Goal: Complete application form

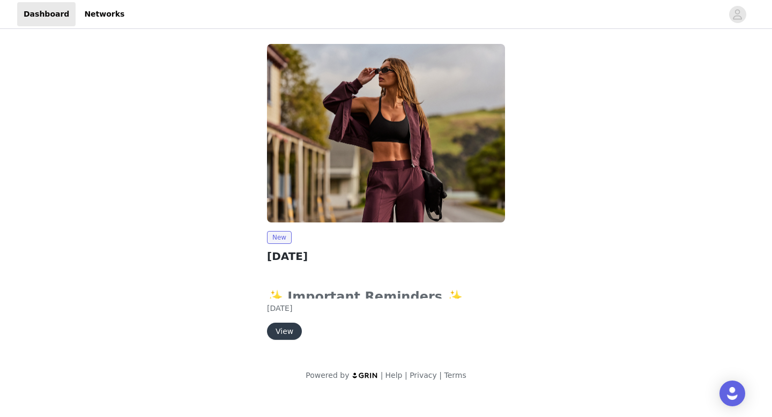
click at [281, 329] on button "View" at bounding box center [284, 331] width 35 height 17
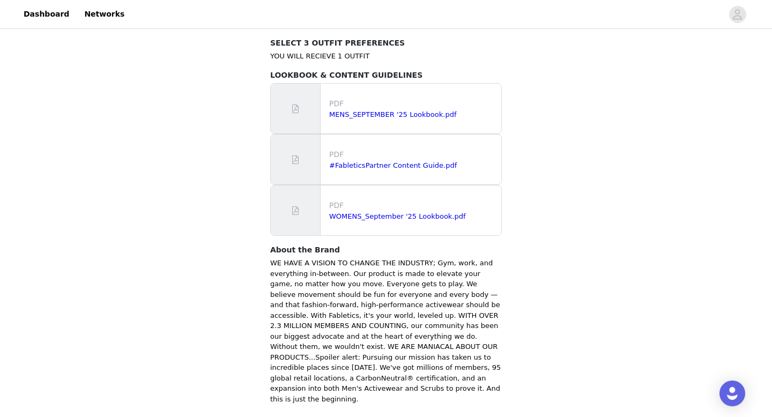
scroll to position [679, 0]
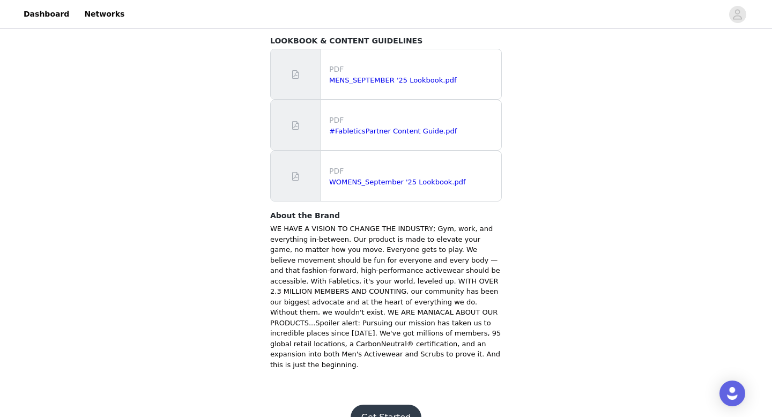
click at [372, 405] on button "Get Started" at bounding box center [386, 418] width 71 height 26
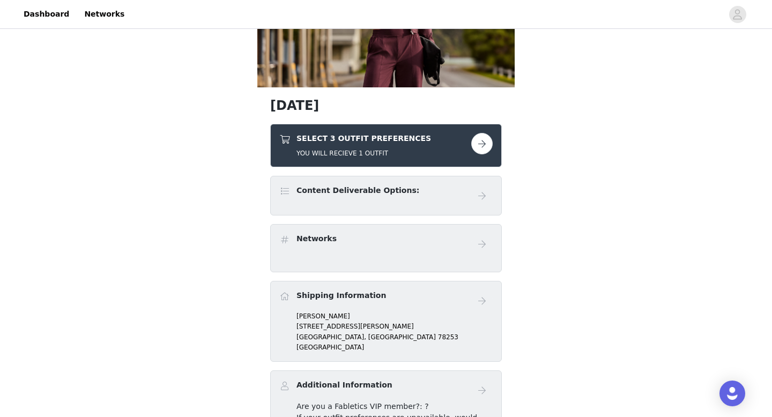
scroll to position [116, 0]
click at [486, 139] on button "button" at bounding box center [481, 142] width 21 height 21
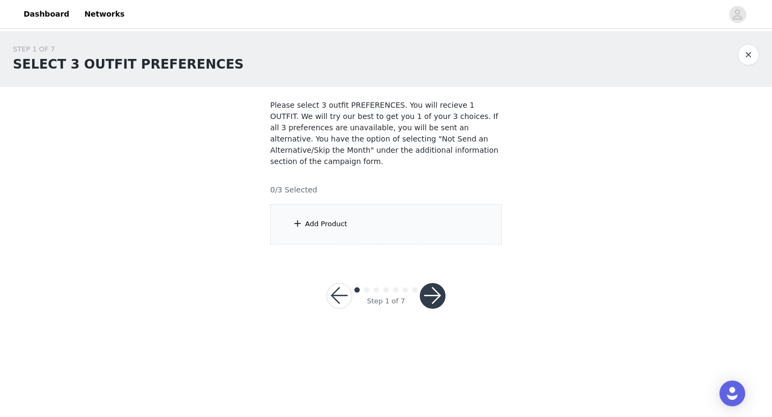
click at [443, 219] on div "Add Product" at bounding box center [386, 224] width 232 height 40
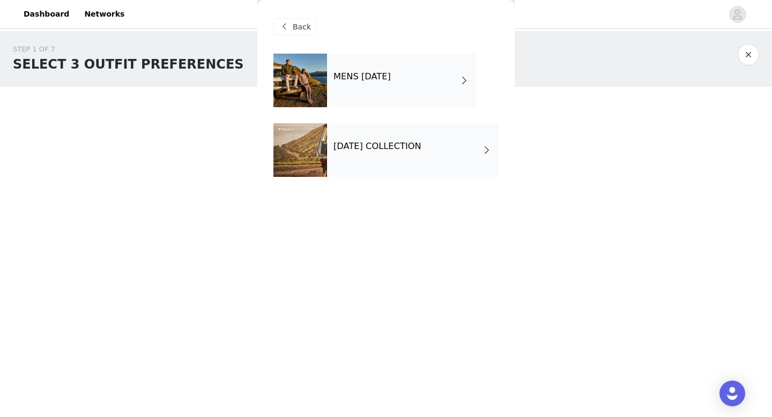
click at [419, 148] on h4 "SEPTEMBER 2025 COLLECTION" at bounding box center [377, 146] width 88 height 10
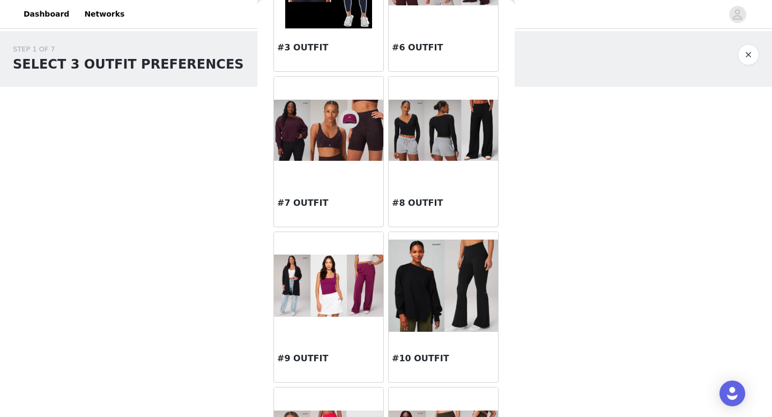
scroll to position [286, 0]
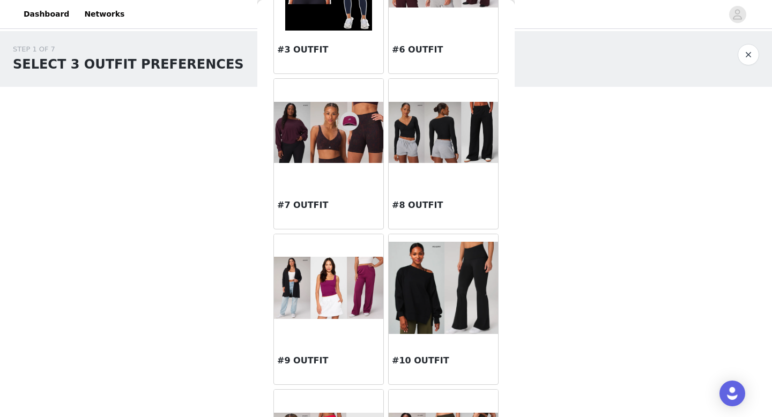
click at [415, 140] on img at bounding box center [443, 133] width 109 height 62
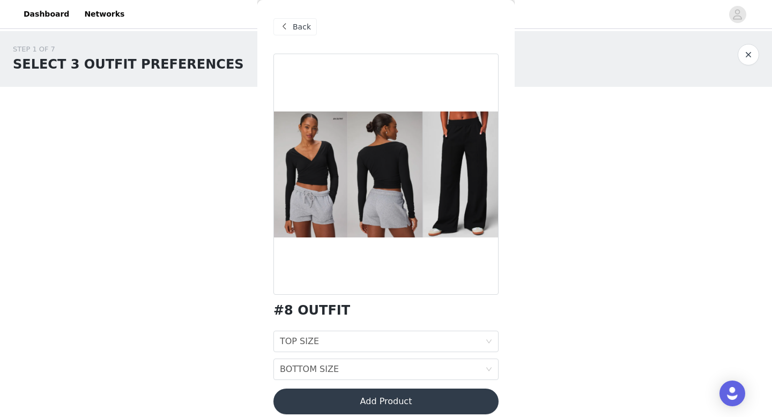
scroll to position [10, 0]
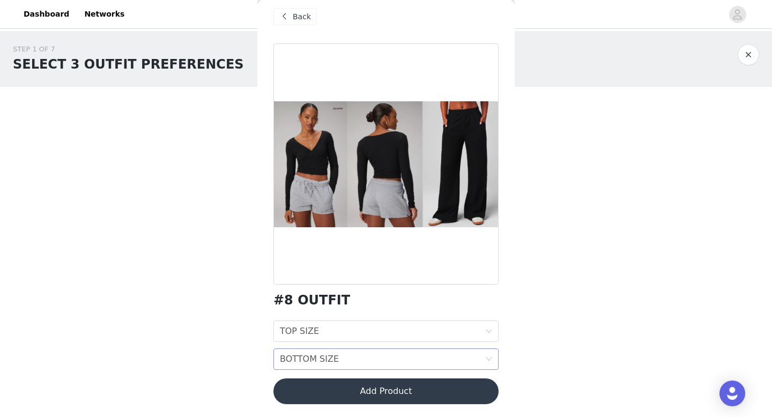
click at [378, 355] on div "BOTTOM SIZE BOTTOM SIZE" at bounding box center [382, 359] width 205 height 20
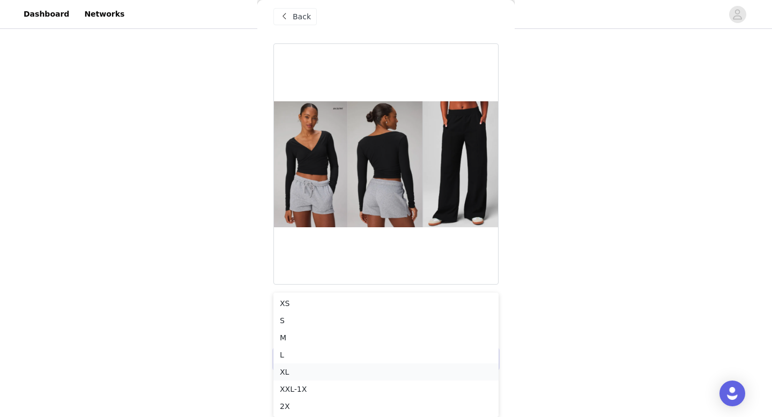
scroll to position [0, 0]
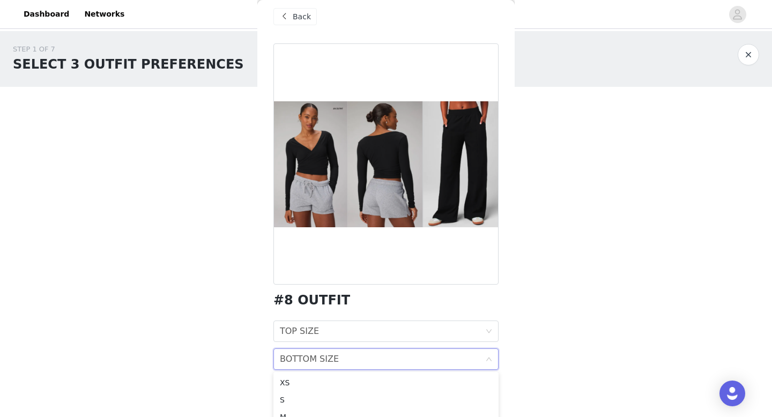
click at [484, 359] on div "BOTTOM SIZE BOTTOM SIZE" at bounding box center [382, 359] width 205 height 20
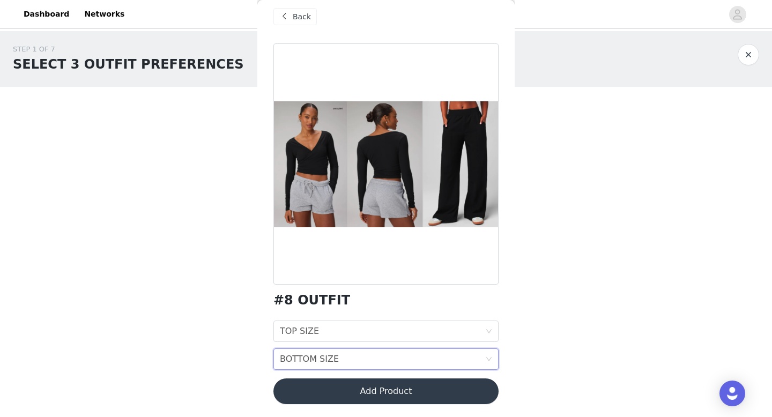
click at [283, 12] on span at bounding box center [284, 16] width 13 height 13
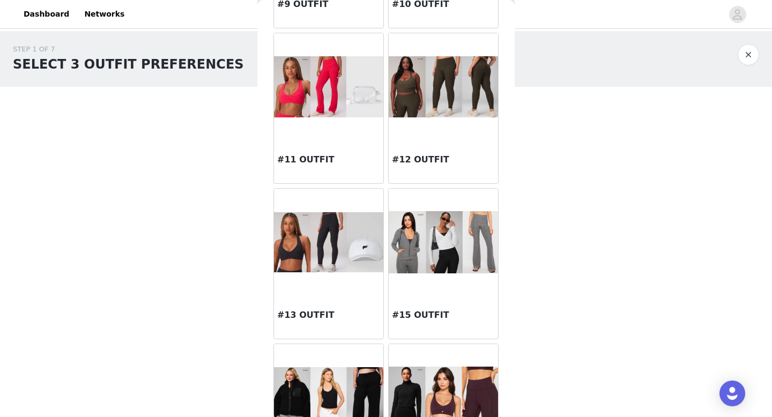
scroll to position [643, 0]
click at [429, 245] on img at bounding box center [443, 242] width 109 height 62
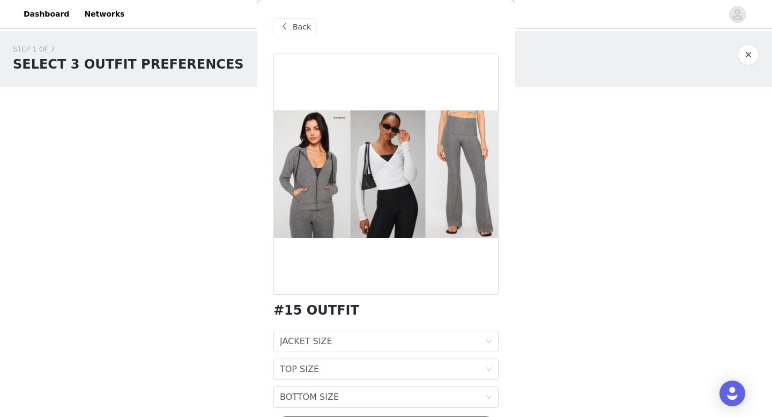
scroll to position [38, 0]
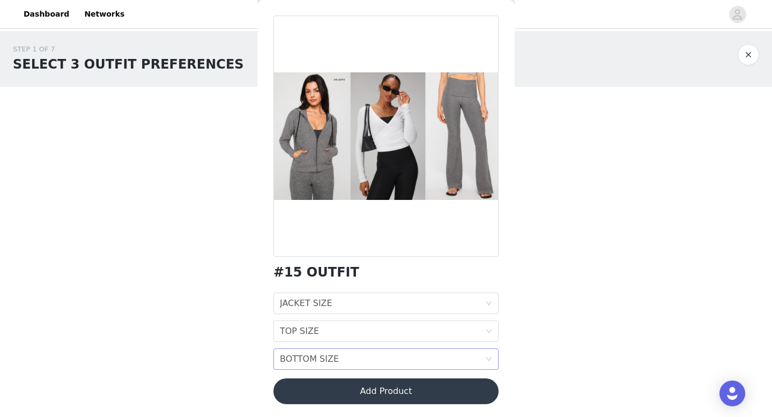
click at [419, 360] on div "BOTTOM SIZE BOTTOM SIZE" at bounding box center [382, 359] width 205 height 20
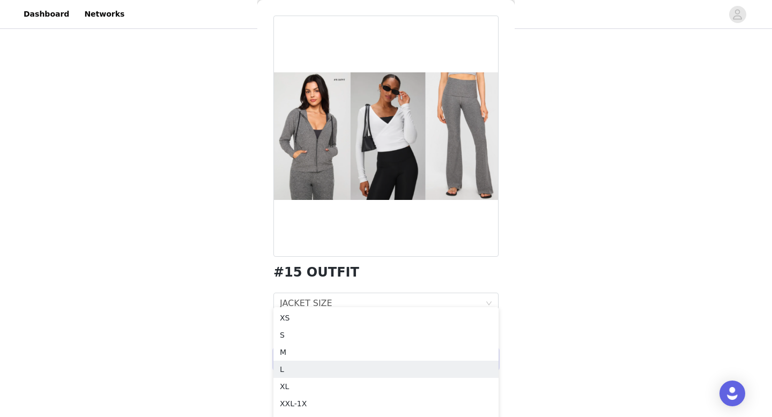
scroll to position [0, 0]
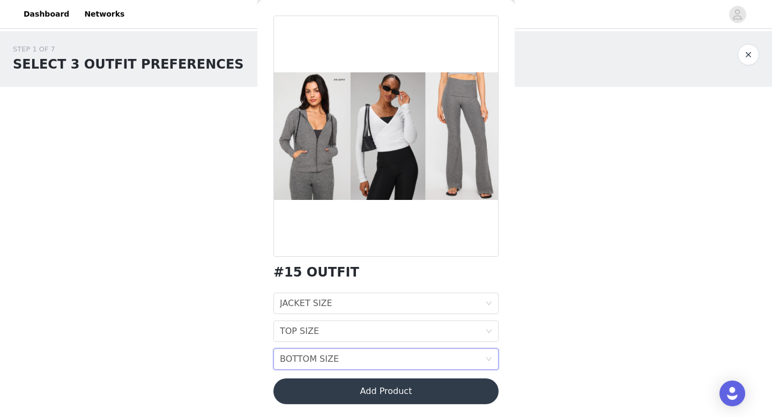
click at [577, 184] on div "STEP 1 OF 7 SELECT 3 OUTFIT PREFERENCES Please select 3 outfit PREFERENCES. You…" at bounding box center [386, 144] width 772 height 226
click at [477, 299] on div "JACKET SIZE JACKET SIZE" at bounding box center [382, 303] width 205 height 20
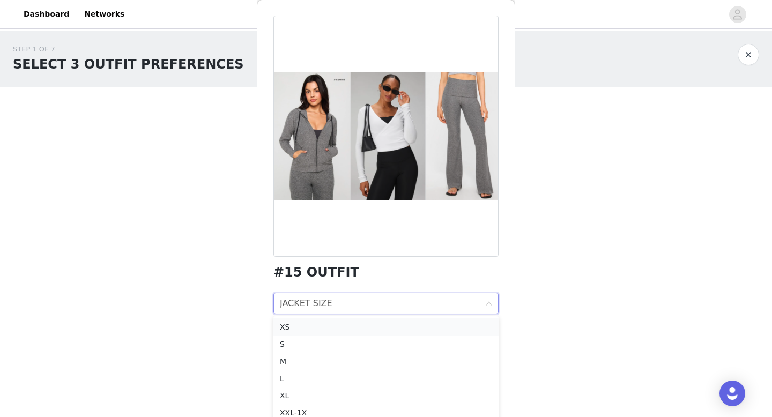
click at [357, 328] on div "XS" at bounding box center [386, 327] width 212 height 12
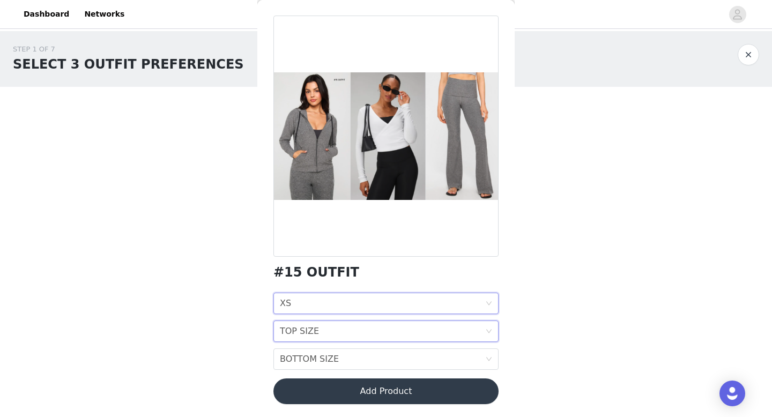
click at [362, 333] on div "TOP SIZE TOP SIZE" at bounding box center [382, 331] width 205 height 20
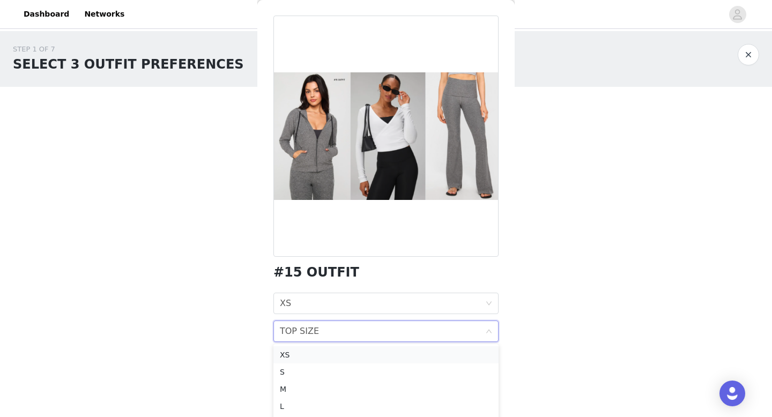
click at [358, 353] on div "XS" at bounding box center [386, 355] width 212 height 12
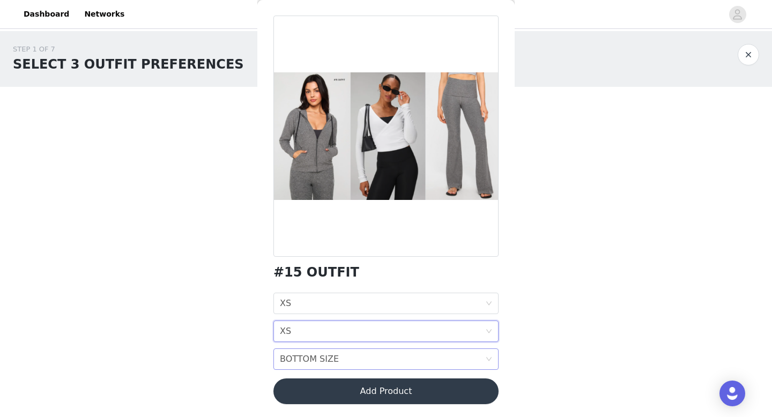
click at [357, 360] on div "BOTTOM SIZE BOTTOM SIZE" at bounding box center [382, 359] width 205 height 20
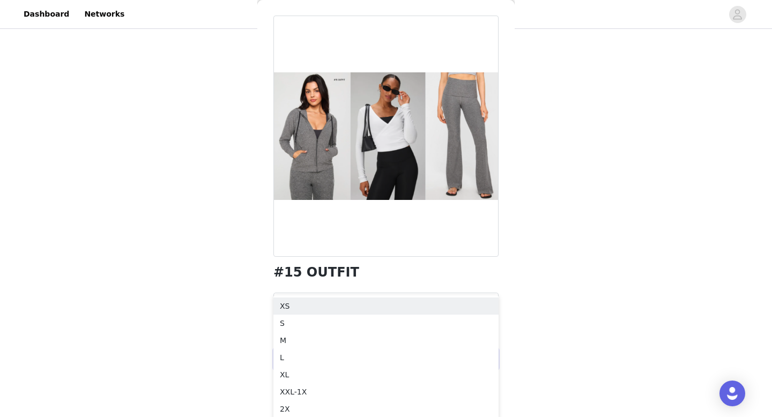
scroll to position [79, 0]
click at [317, 302] on div "XS" at bounding box center [386, 303] width 212 height 12
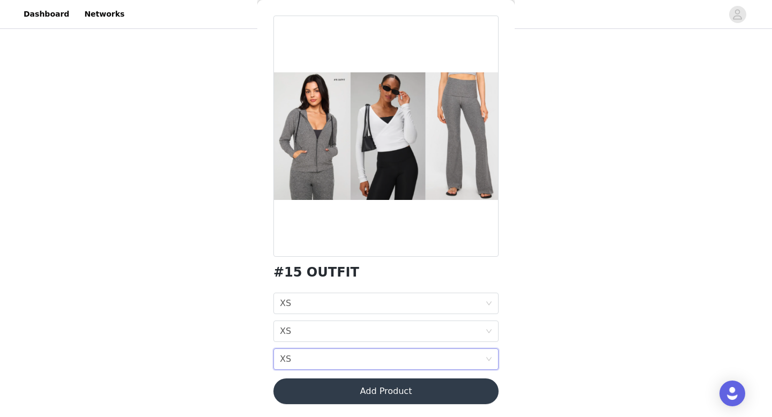
scroll to position [0, 0]
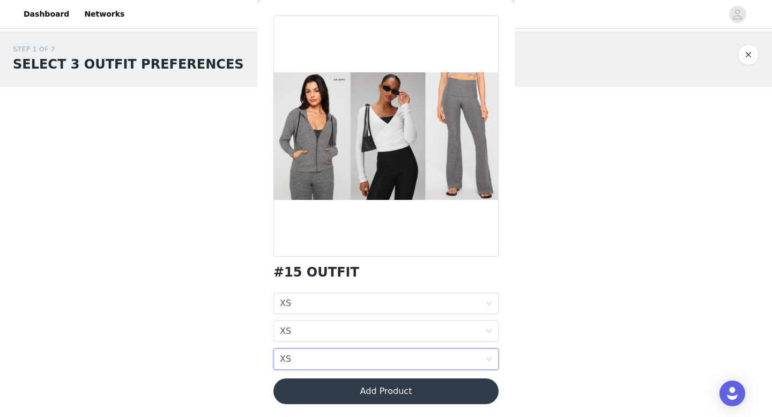
click at [309, 391] on button "Add Product" at bounding box center [385, 391] width 225 height 26
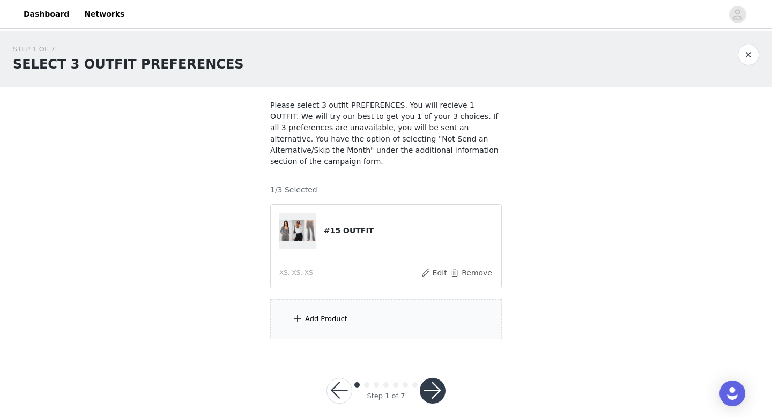
scroll to position [12, 0]
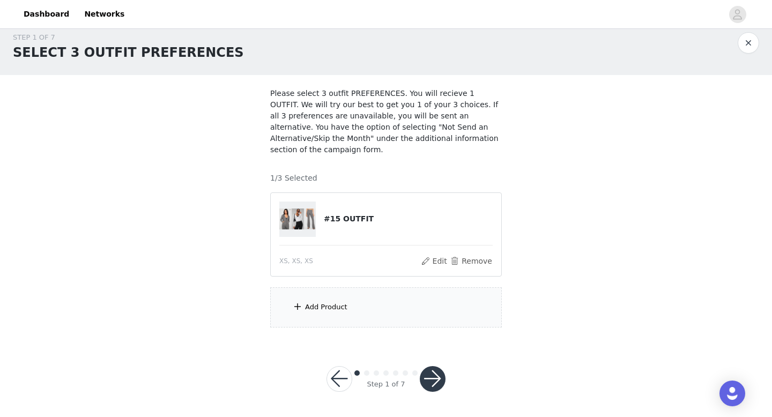
click at [314, 299] on div "Add Product" at bounding box center [386, 307] width 232 height 40
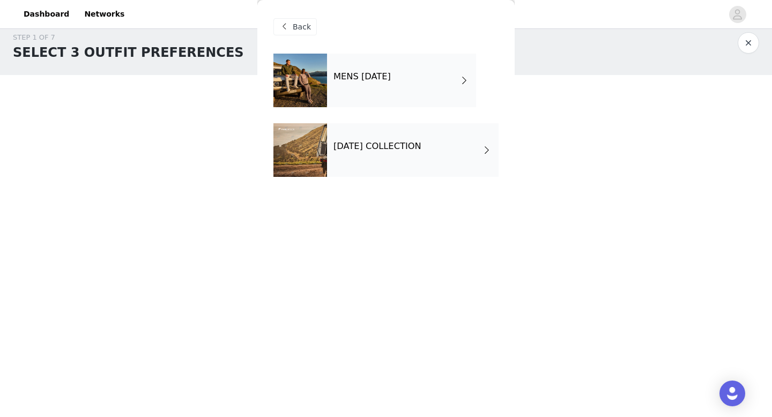
click at [324, 133] on div at bounding box center [300, 150] width 54 height 54
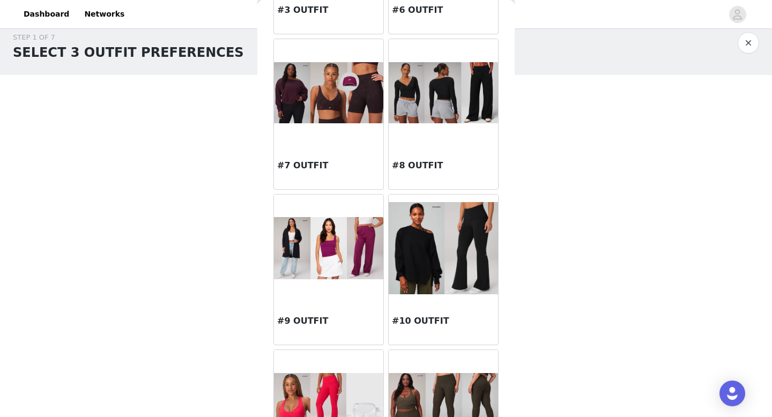
scroll to position [327, 0]
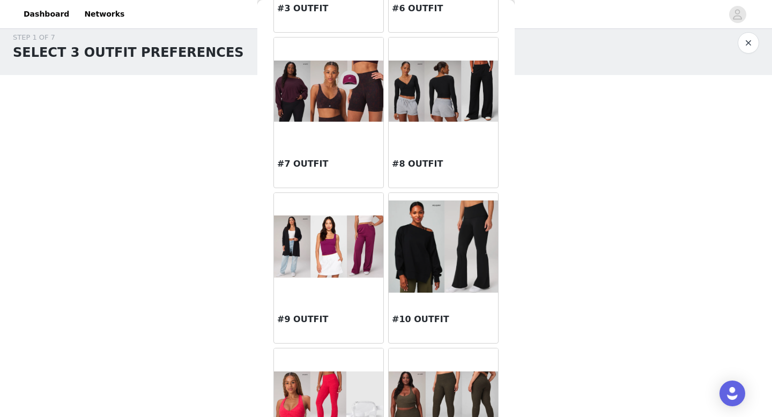
click at [411, 145] on div "#8 OUTFIT" at bounding box center [443, 166] width 109 height 43
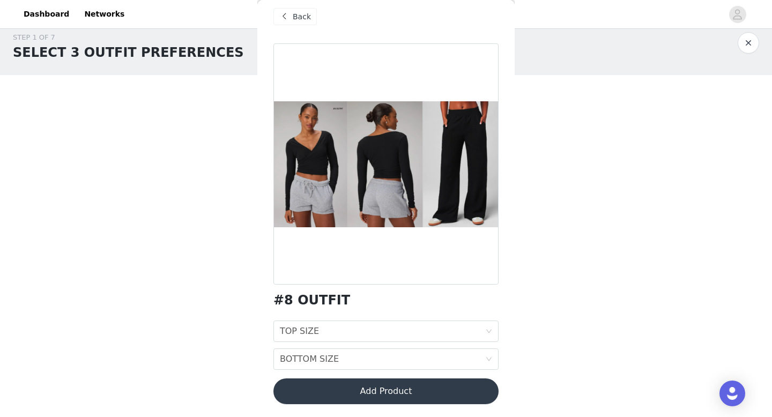
scroll to position [10, 0]
click at [371, 360] on div "BOTTOM SIZE BOTTOM SIZE" at bounding box center [382, 359] width 205 height 20
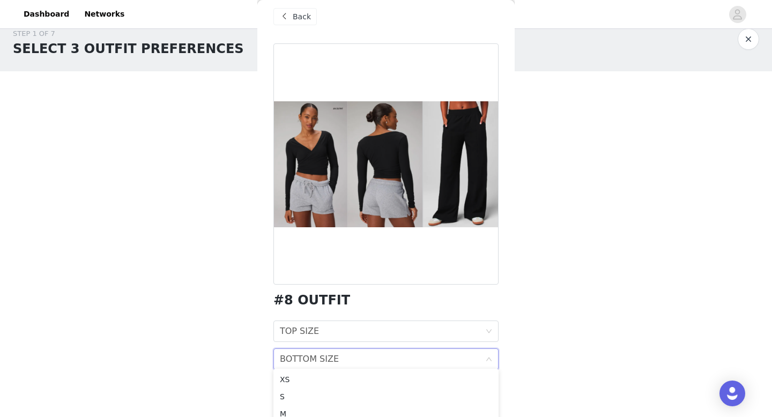
scroll to position [0, 0]
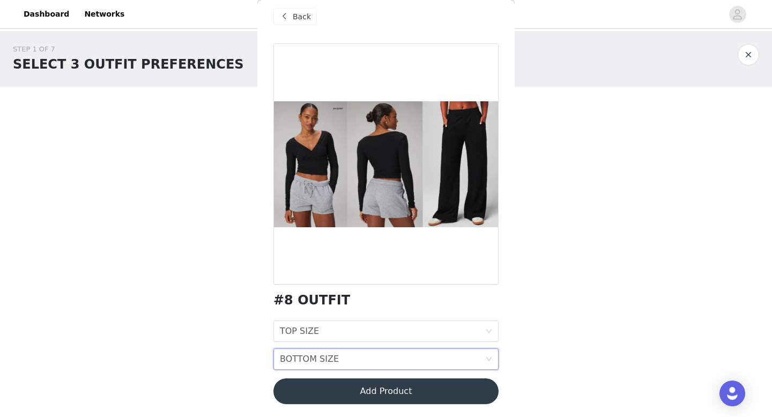
click at [748, 54] on button "button" at bounding box center [747, 54] width 21 height 21
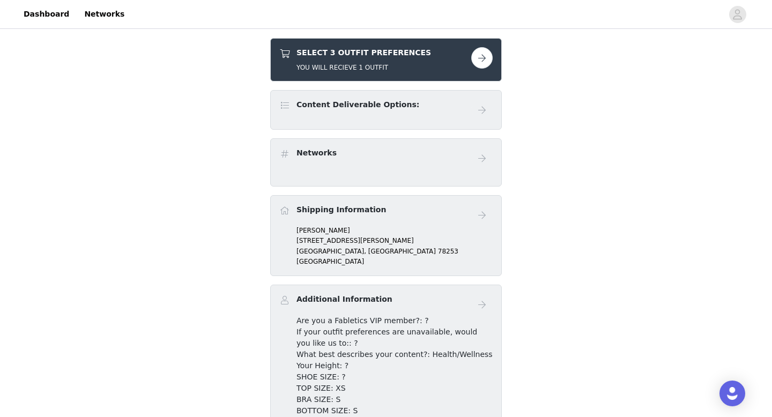
scroll to position [198, 0]
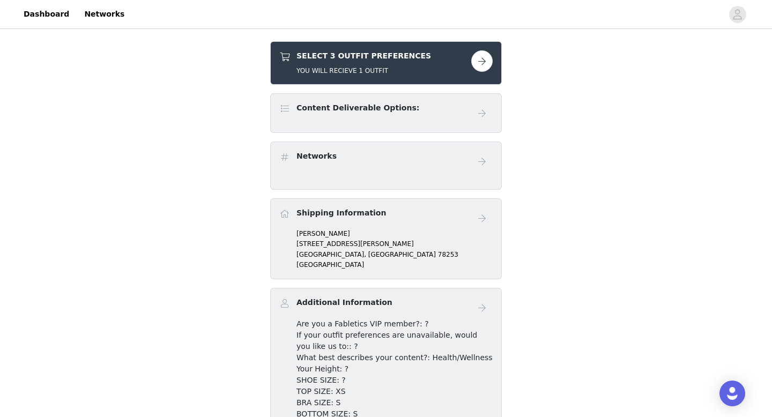
click at [321, 70] on h5 "YOU WILL RECIEVE 1 OUTFIT" at bounding box center [363, 71] width 135 height 10
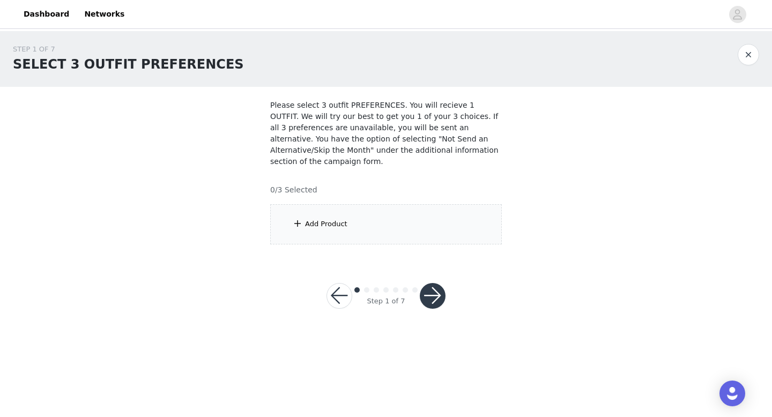
click at [314, 232] on div "Add Product" at bounding box center [386, 224] width 232 height 40
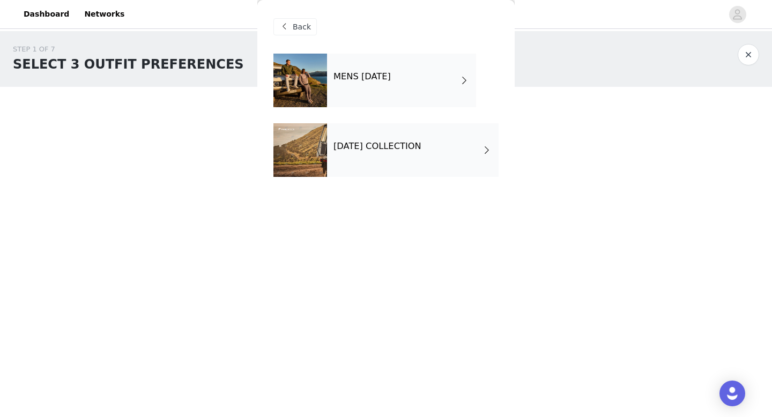
click at [378, 151] on h4 "SEPTEMBER 2025 COLLECTION" at bounding box center [377, 146] width 88 height 10
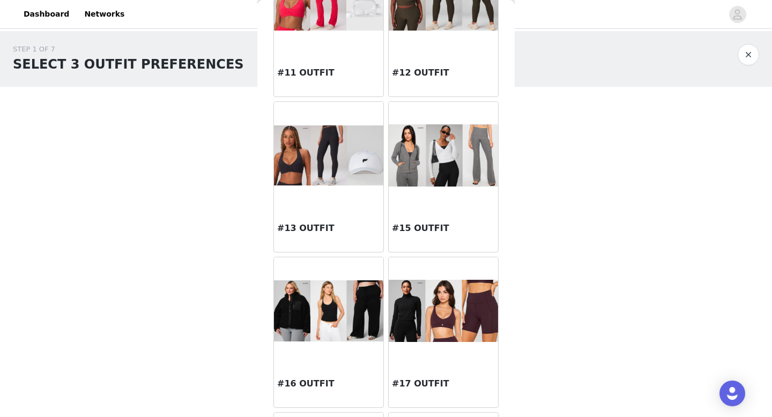
scroll to position [730, 0]
click at [423, 158] on img at bounding box center [443, 155] width 109 height 62
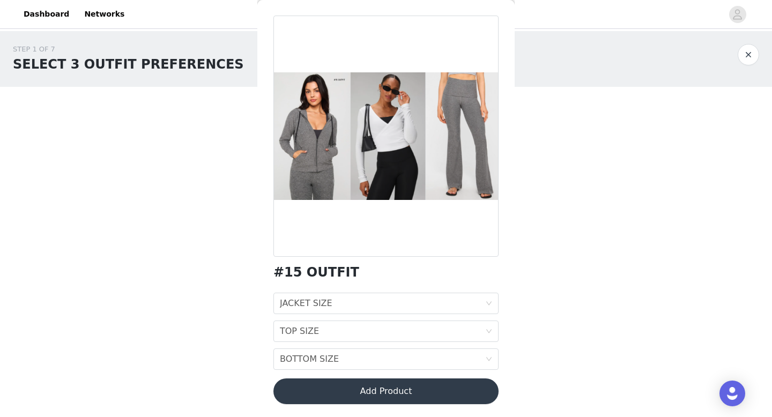
scroll to position [38, 0]
click at [394, 310] on div "JACKET SIZE JACKET SIZE" at bounding box center [382, 303] width 205 height 20
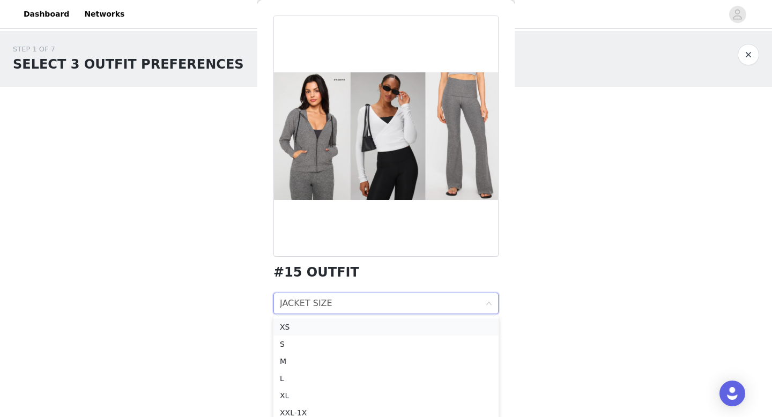
click at [368, 331] on div "XS" at bounding box center [386, 327] width 212 height 12
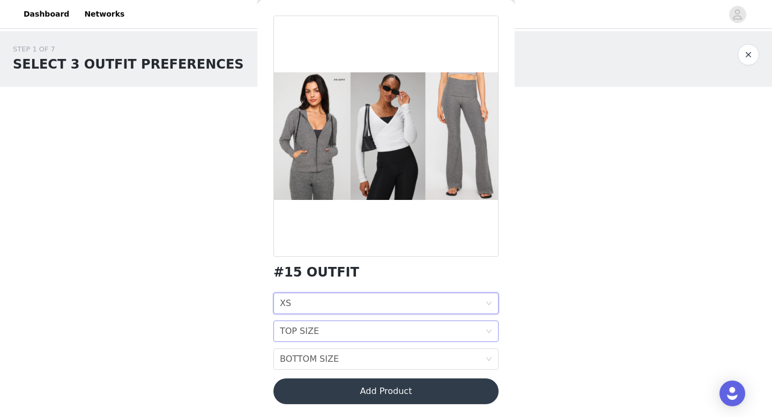
click at [368, 332] on div "TOP SIZE TOP SIZE" at bounding box center [382, 331] width 205 height 20
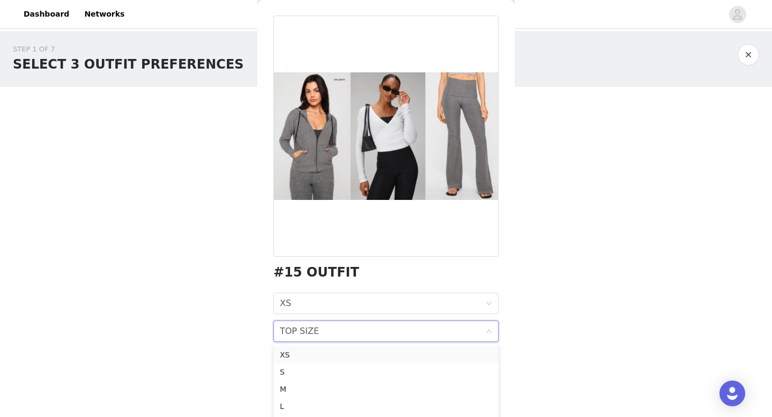
click at [354, 350] on div "XS" at bounding box center [386, 355] width 212 height 12
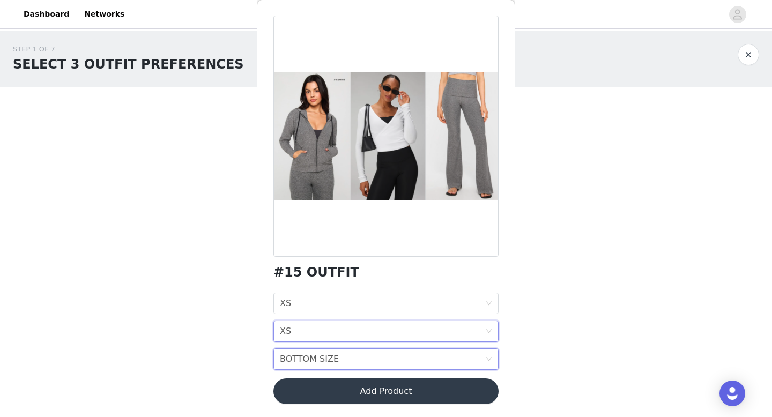
click at [352, 366] on div "BOTTOM SIZE BOTTOM SIZE" at bounding box center [382, 359] width 205 height 20
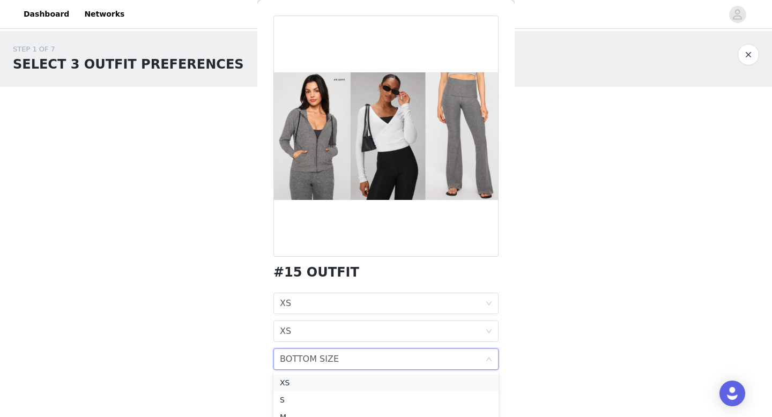
click at [337, 379] on div "XS" at bounding box center [386, 383] width 212 height 12
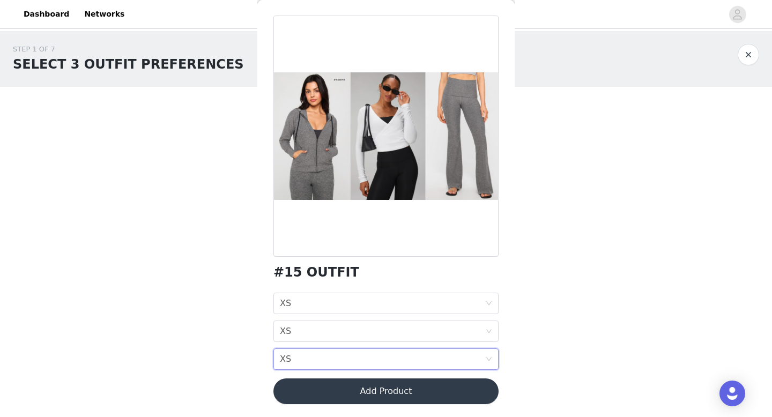
click at [344, 392] on button "Add Product" at bounding box center [385, 391] width 225 height 26
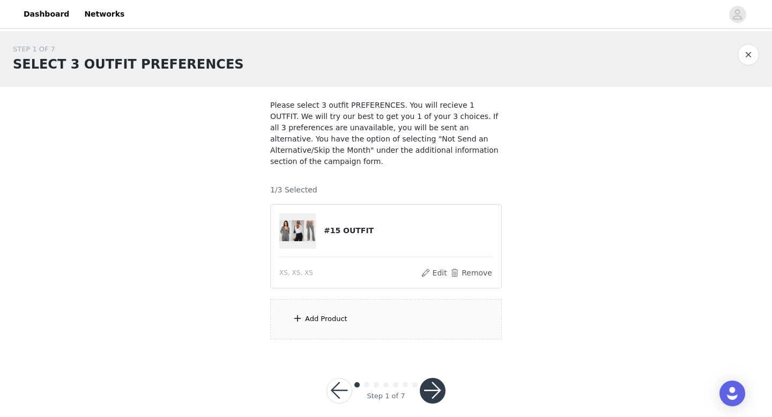
click at [333, 318] on div "Add Product" at bounding box center [326, 319] width 42 height 11
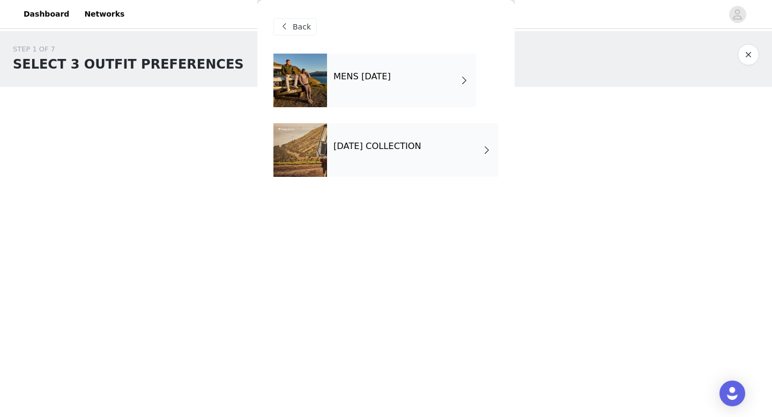
click at [340, 171] on div "SEPTEMBER 2025 COLLECTION" at bounding box center [413, 150] width 172 height 54
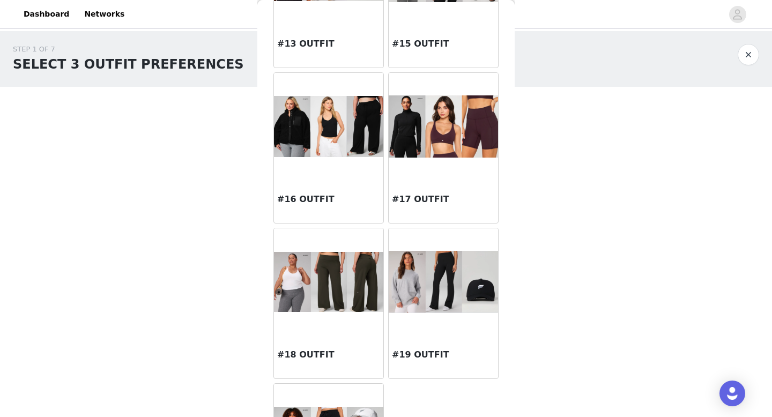
scroll to position [914, 0]
click at [353, 150] on img at bounding box center [328, 126] width 109 height 62
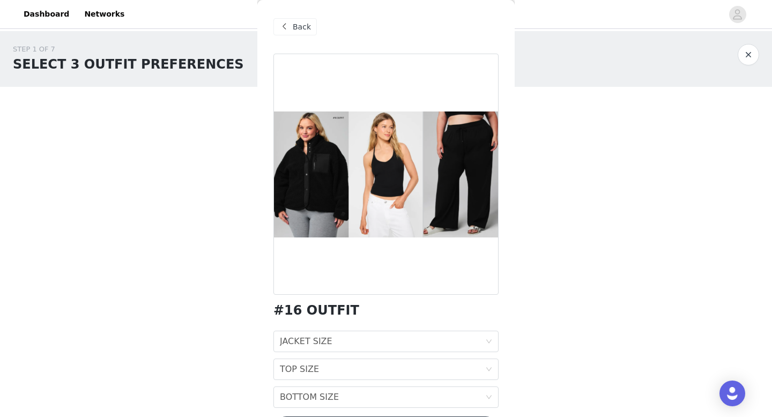
scroll to position [38, 0]
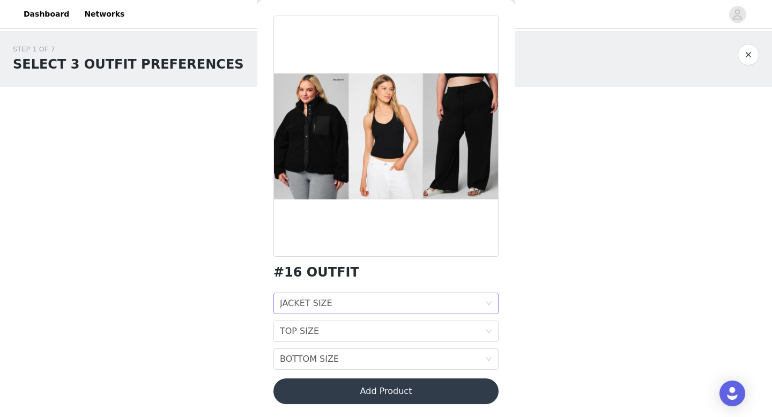
click at [340, 300] on div "JACKET SIZE JACKET SIZE" at bounding box center [382, 303] width 205 height 20
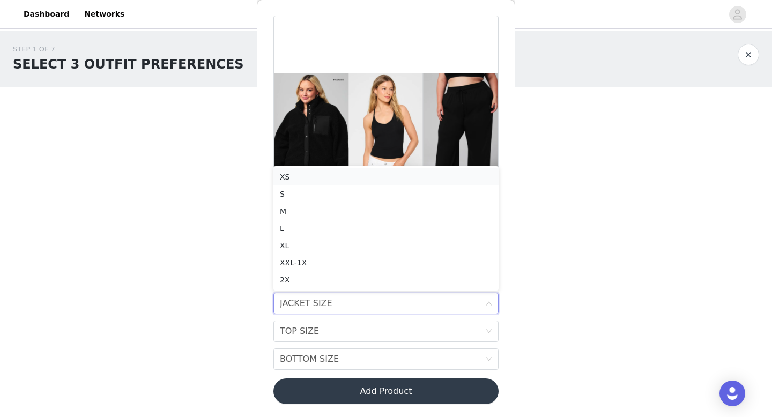
click at [325, 175] on div "XS" at bounding box center [386, 177] width 212 height 12
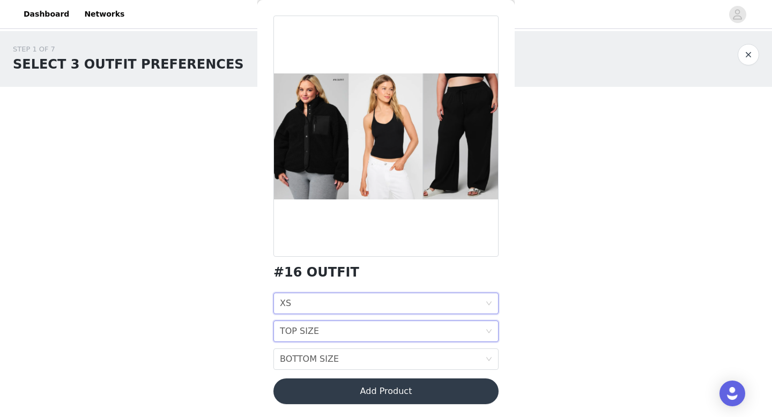
click at [310, 325] on div "TOP SIZE" at bounding box center [299, 331] width 39 height 20
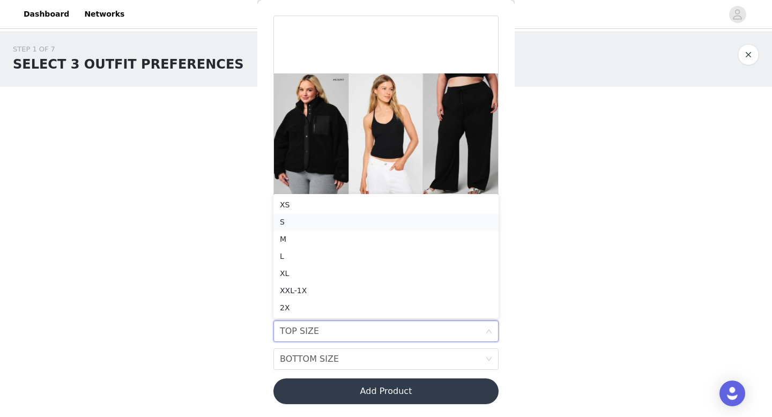
click at [304, 221] on div "S" at bounding box center [386, 222] width 212 height 12
click at [304, 358] on div "BOTTOM SIZE" at bounding box center [309, 359] width 59 height 20
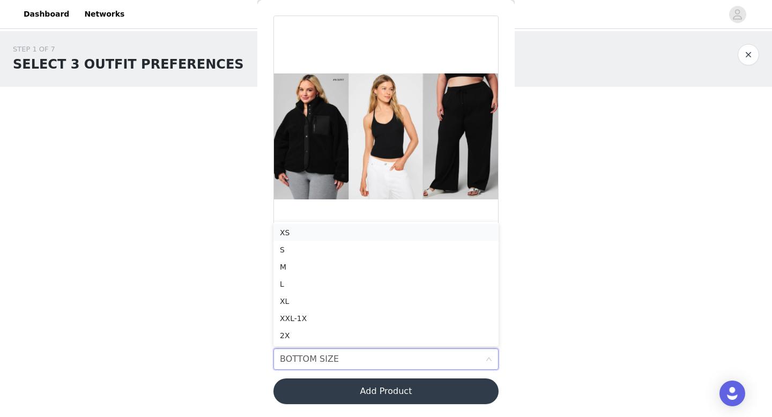
click at [311, 233] on div "XS" at bounding box center [386, 233] width 212 height 12
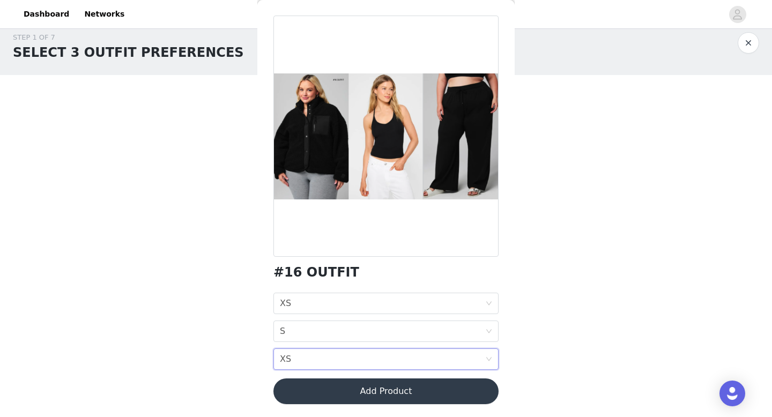
click at [288, 394] on button "Add Product" at bounding box center [385, 391] width 225 height 26
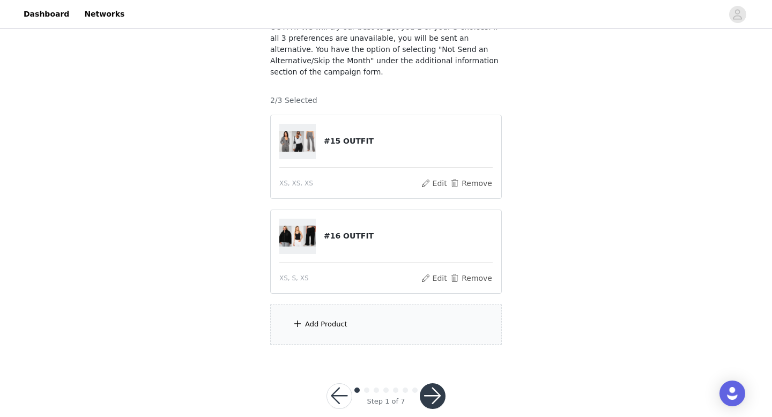
scroll to position [100, 0]
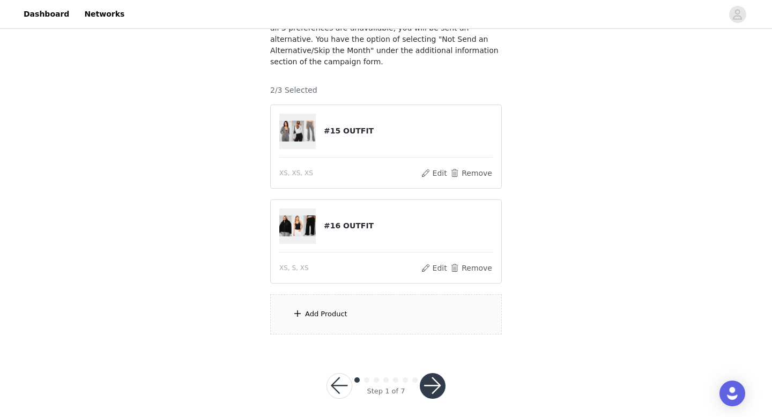
click at [296, 314] on span at bounding box center [297, 313] width 11 height 13
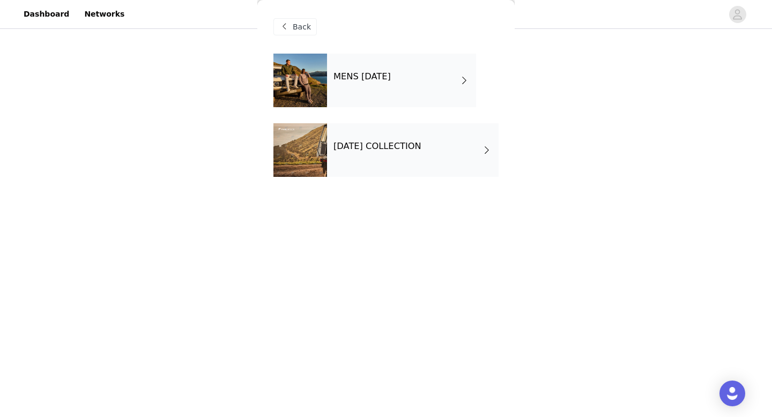
click at [330, 143] on div "SEPTEMBER 2025 COLLECTION" at bounding box center [413, 150] width 172 height 54
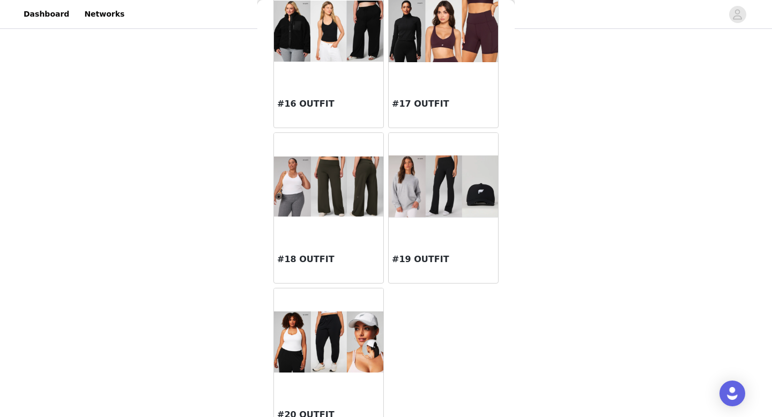
scroll to position [1033, 0]
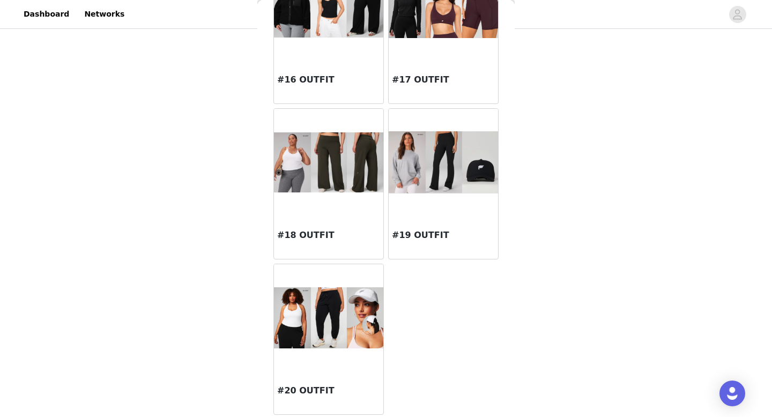
click at [437, 218] on div "#19 OUTFIT" at bounding box center [443, 237] width 109 height 43
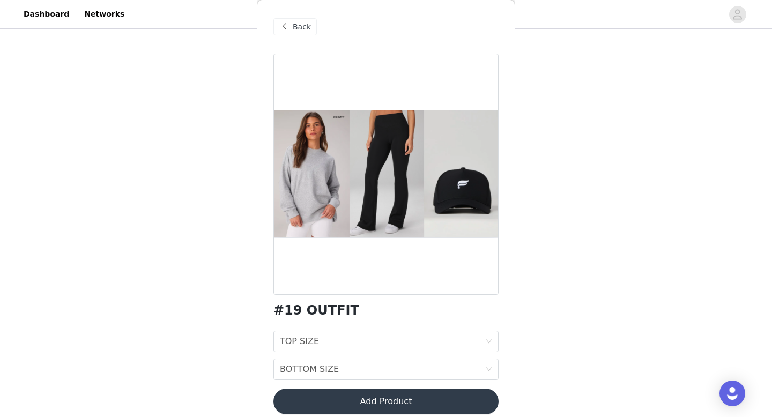
scroll to position [10, 0]
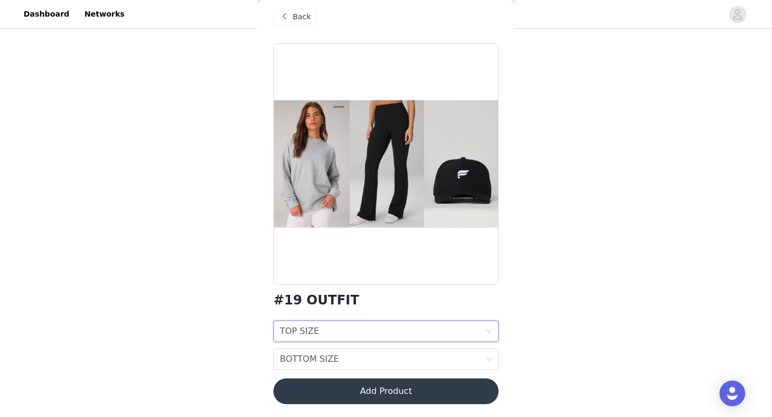
click at [413, 331] on div "TOP SIZE TOP SIZE" at bounding box center [382, 331] width 205 height 20
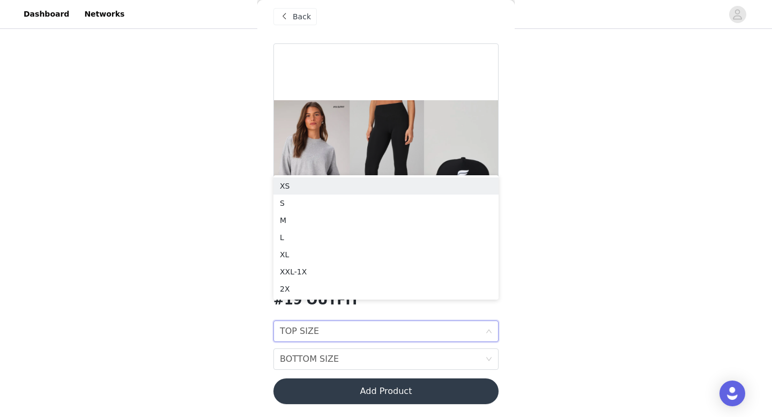
scroll to position [100, 0]
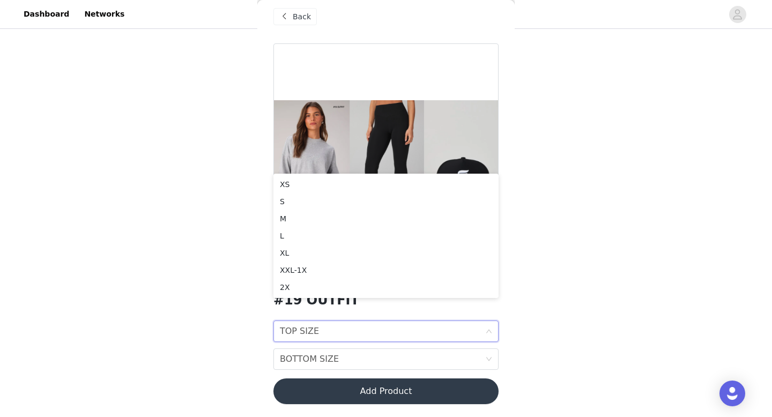
click at [518, 233] on div "STEP 1 OF 7 SELECT 3 OUTFIT PREFERENCES Please select 3 outfit PREFERENCES. You…" at bounding box center [386, 139] width 772 height 416
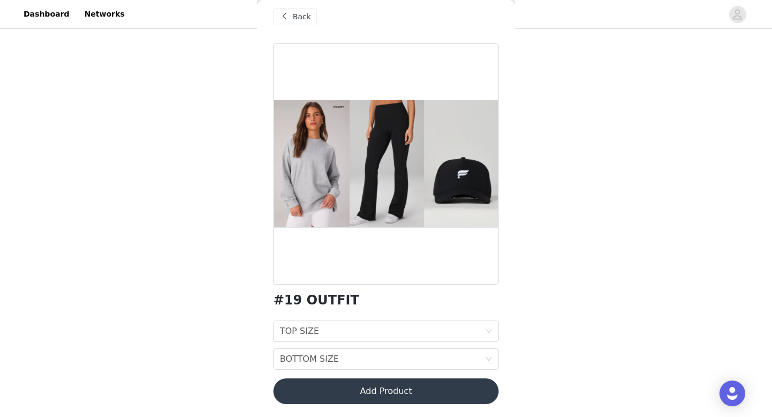
click at [280, 12] on span at bounding box center [284, 16] width 13 height 13
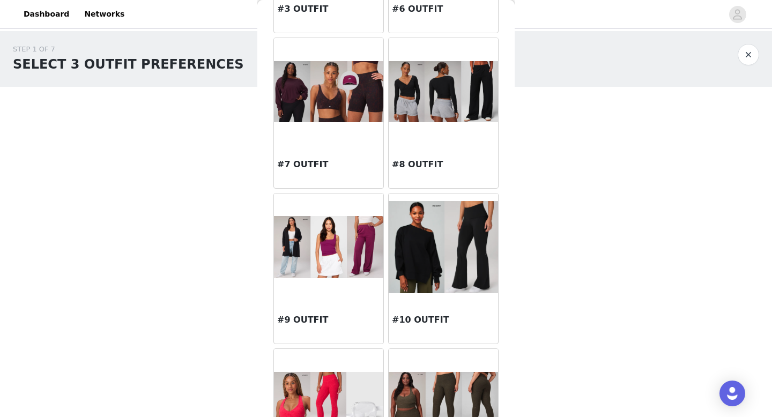
scroll to position [337, 0]
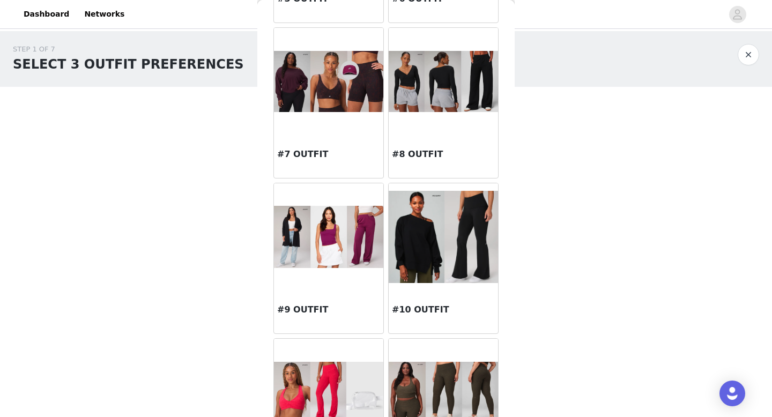
click at [459, 123] on div at bounding box center [443, 81] width 109 height 107
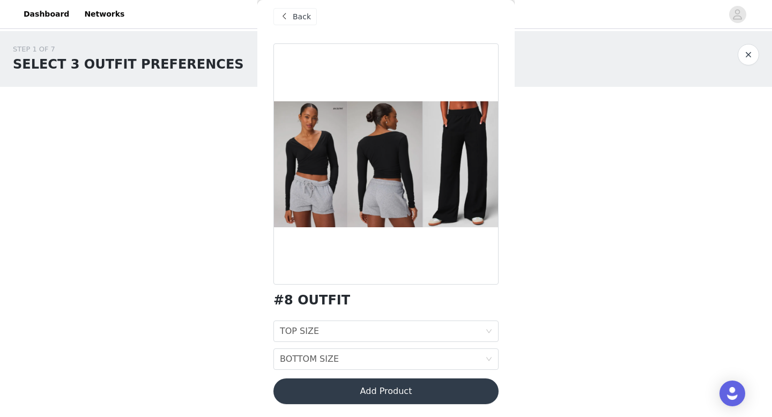
scroll to position [107, 0]
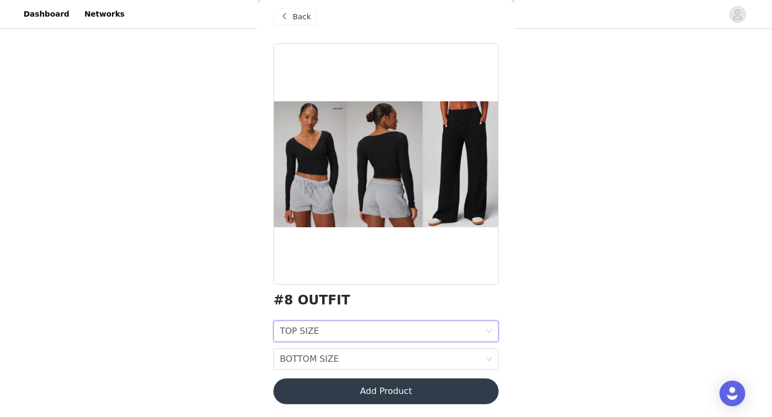
click at [408, 330] on div "TOP SIZE TOP SIZE" at bounding box center [382, 331] width 205 height 20
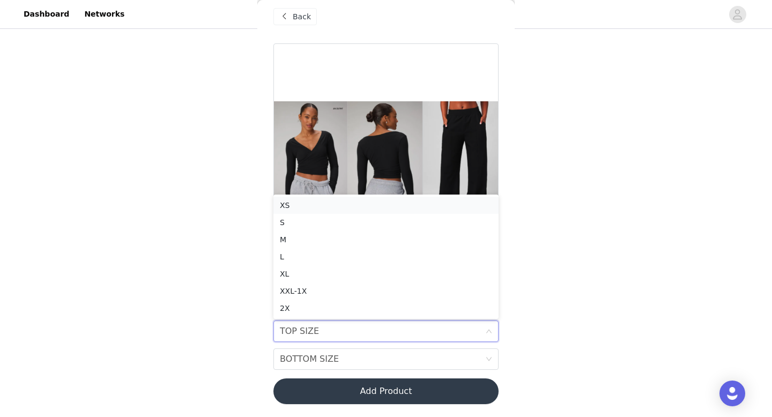
click at [347, 204] on div "XS" at bounding box center [386, 205] width 212 height 12
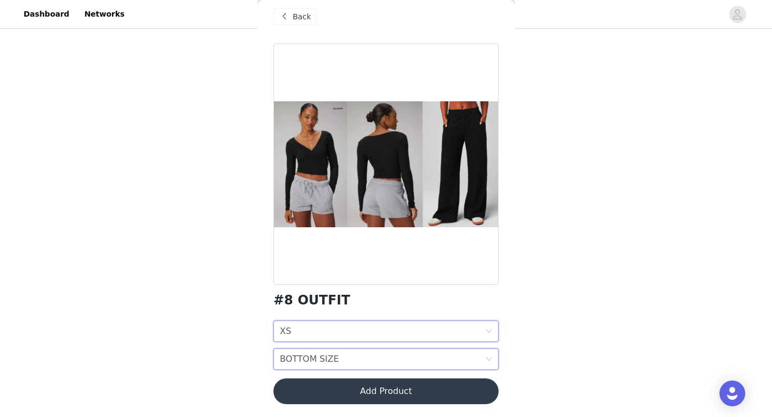
click at [336, 354] on div "BOTTOM SIZE BOTTOM SIZE" at bounding box center [382, 359] width 205 height 20
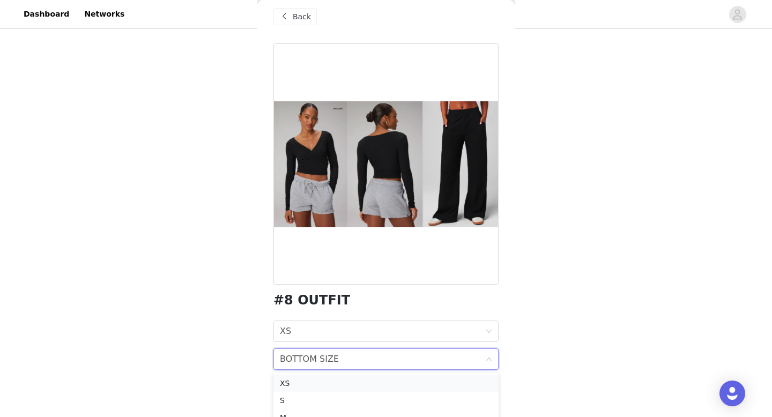
click at [330, 383] on div "XS" at bounding box center [386, 383] width 212 height 12
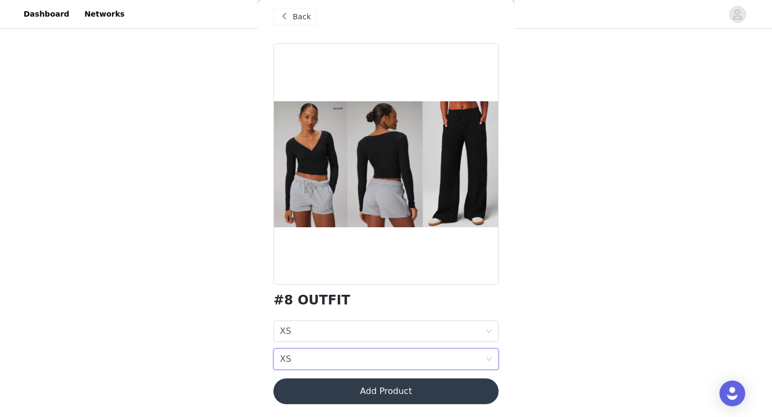
click at [286, 391] on button "Add Product" at bounding box center [385, 391] width 225 height 26
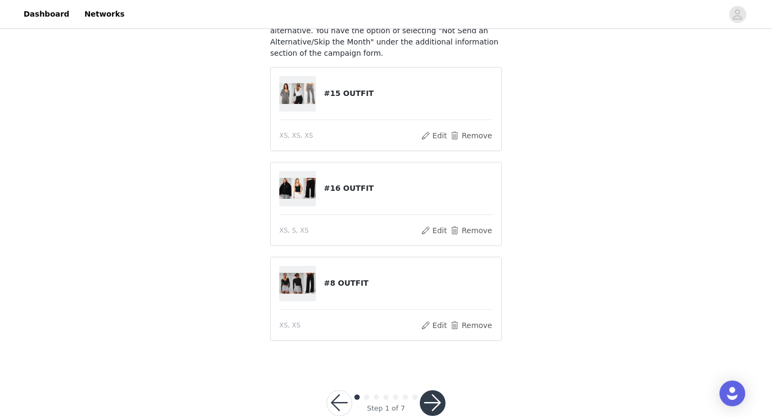
scroll to position [132, 0]
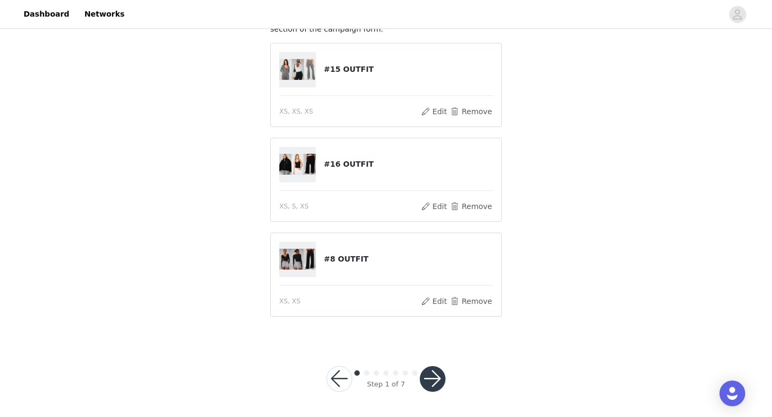
click at [436, 372] on button "button" at bounding box center [433, 379] width 26 height 26
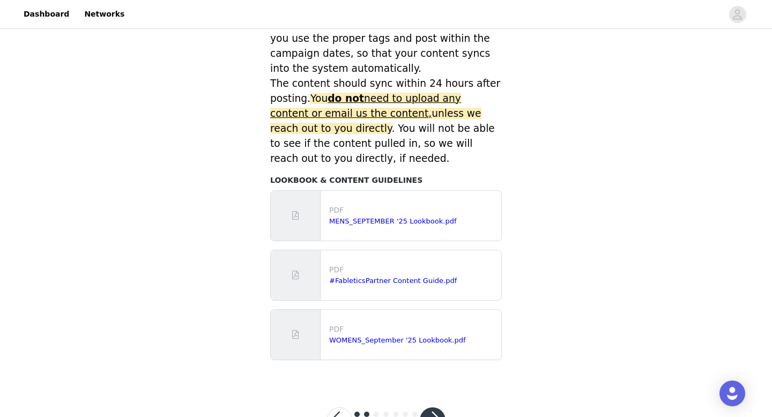
scroll to position [495, 0]
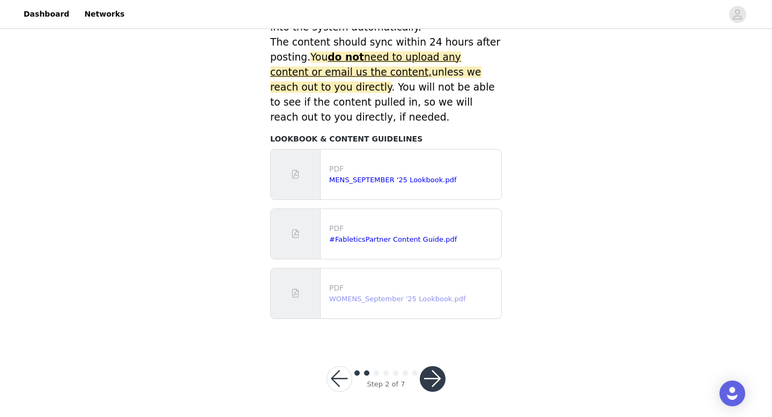
click at [454, 302] on link "WOMENS_September '25 Lookbook.pdf" at bounding box center [397, 299] width 137 height 8
click at [435, 375] on button "button" at bounding box center [433, 379] width 26 height 26
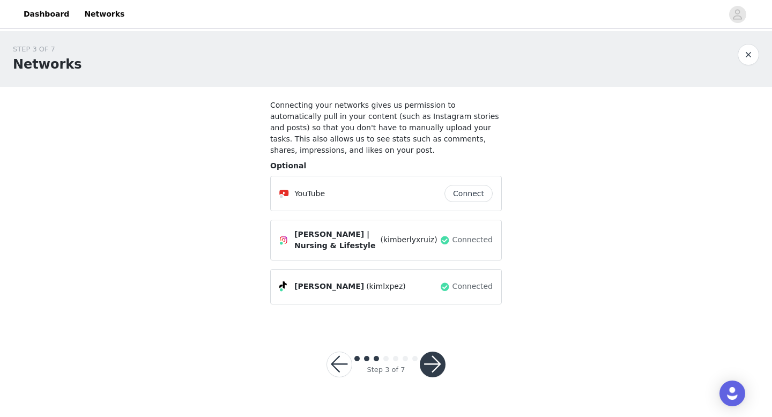
click at [440, 361] on button "button" at bounding box center [433, 365] width 26 height 26
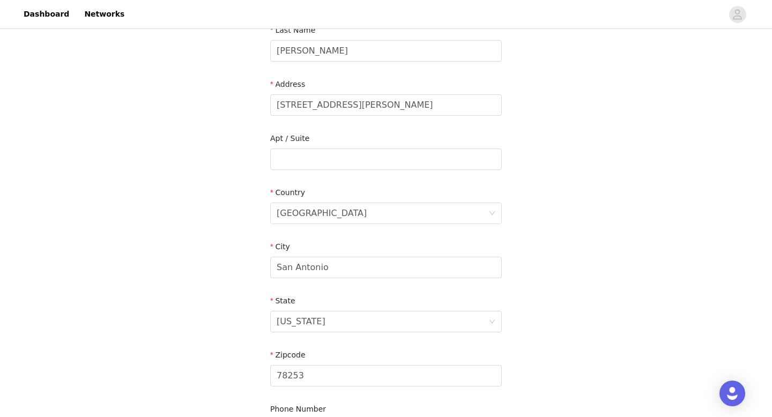
scroll to position [314, 0]
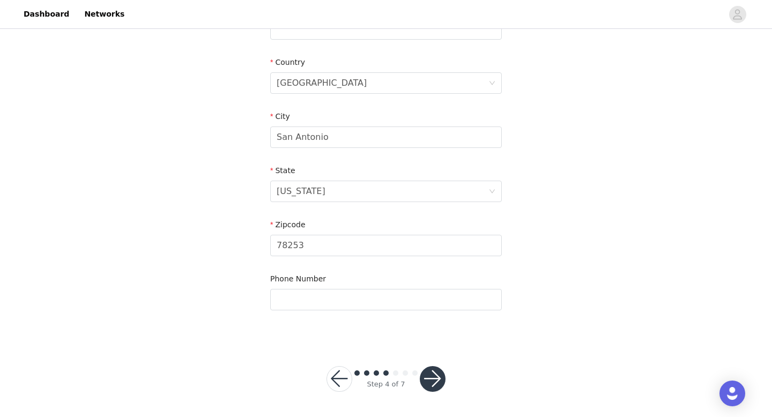
click at [433, 384] on button "button" at bounding box center [433, 379] width 26 height 26
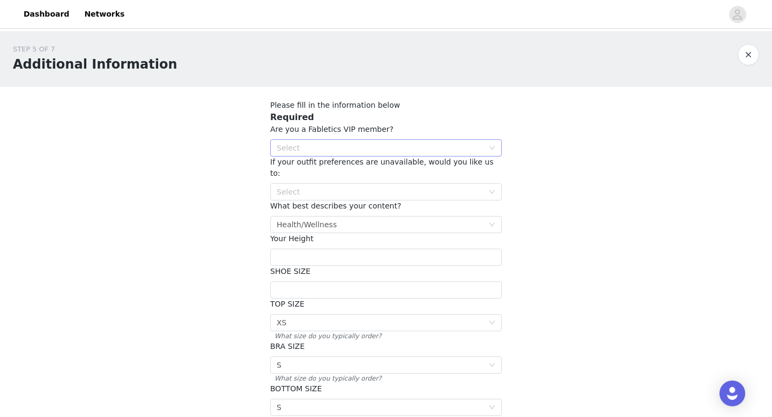
click at [478, 148] on div "Select" at bounding box center [380, 148] width 207 height 11
click at [441, 173] on li "YES" at bounding box center [386, 169] width 232 height 17
click at [426, 187] on div "Select" at bounding box center [380, 192] width 207 height 11
click at [421, 204] on li "Pick out another outfit that is similar to one of your choices" at bounding box center [386, 201] width 232 height 17
click at [419, 217] on div "Select Health/Wellness" at bounding box center [383, 225] width 212 height 16
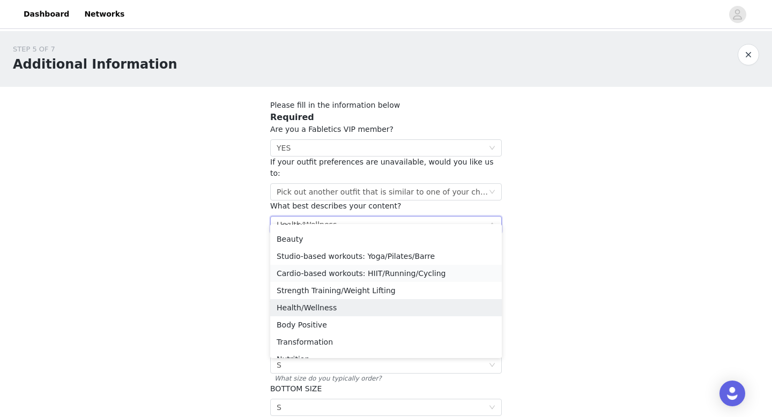
scroll to position [35, 0]
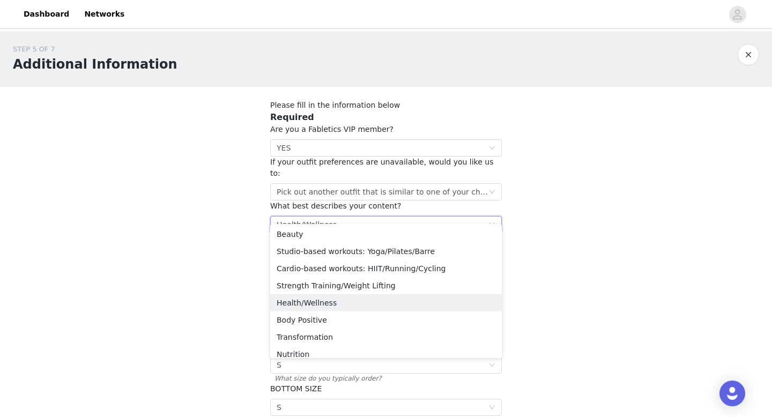
click at [546, 186] on div "STEP 5 OF 7 Additional Information Please fill in the information below Require…" at bounding box center [386, 271] width 772 height 480
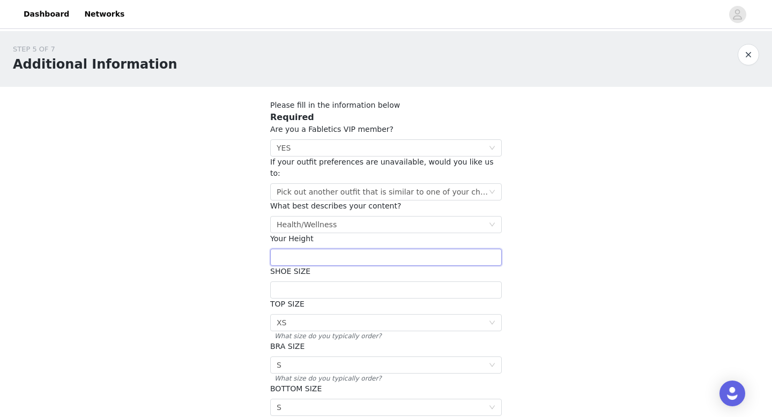
click at [468, 249] on input "text" at bounding box center [386, 257] width 232 height 17
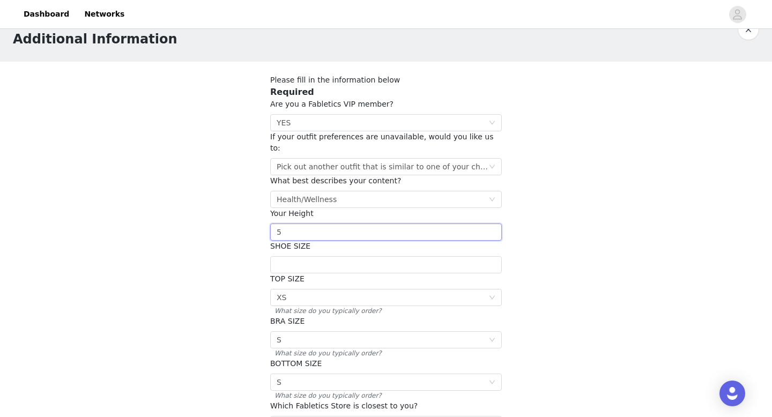
scroll to position [28, 0]
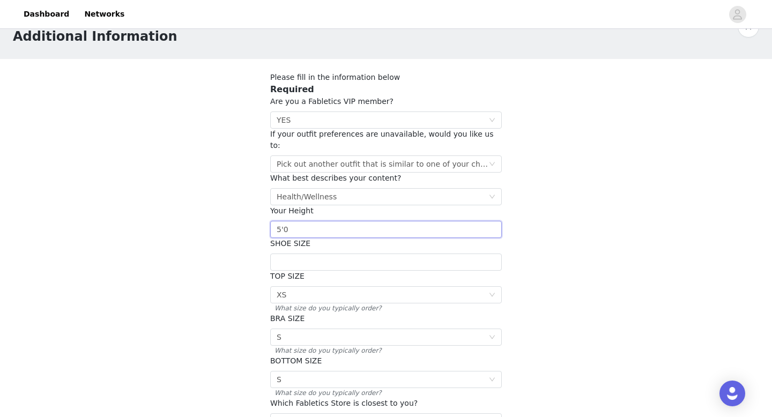
type input "5'0"
click at [573, 250] on div "STEP 5 OF 7 Additional Information Please fill in the information below Require…" at bounding box center [386, 243] width 772 height 480
click at [422, 254] on input "text" at bounding box center [386, 262] width 232 height 17
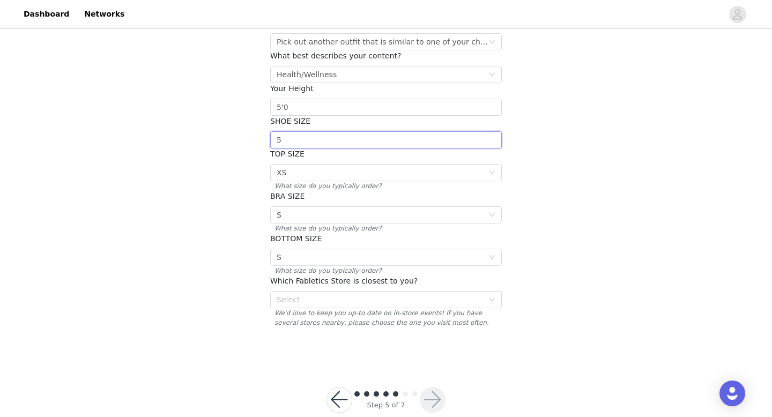
scroll to position [155, 0]
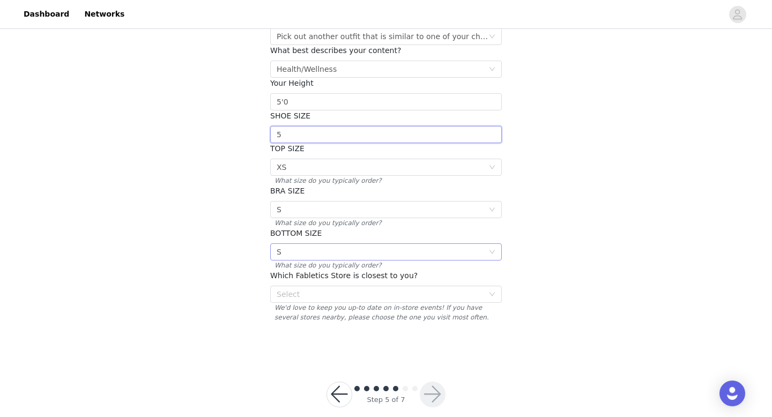
type input "5"
click at [497, 243] on div "Select S" at bounding box center [386, 251] width 232 height 17
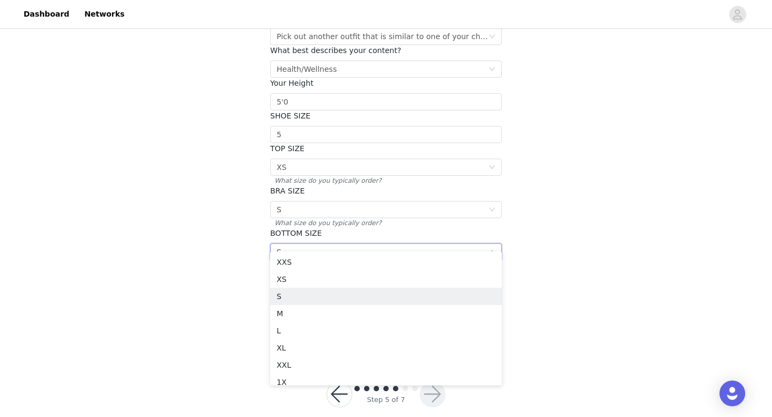
click at [220, 258] on div "STEP 5 OF 7 Additional Information Please fill in the information below Require…" at bounding box center [386, 116] width 772 height 480
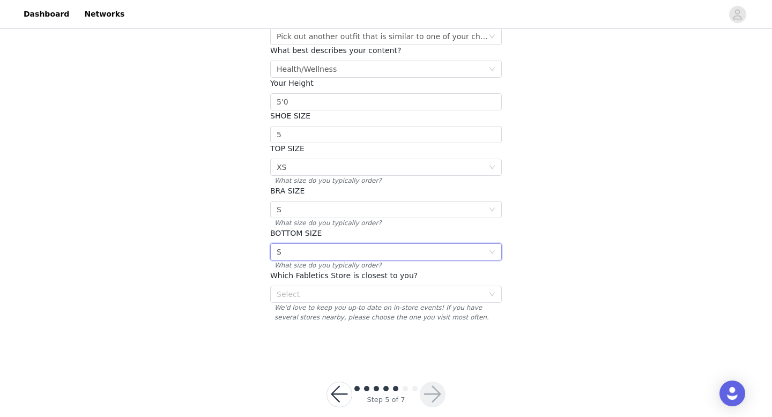
click at [279, 244] on div "S" at bounding box center [279, 252] width 5 height 16
click at [250, 258] on div "STEP 5 OF 7 Additional Information Please fill in the information below Require…" at bounding box center [386, 116] width 772 height 480
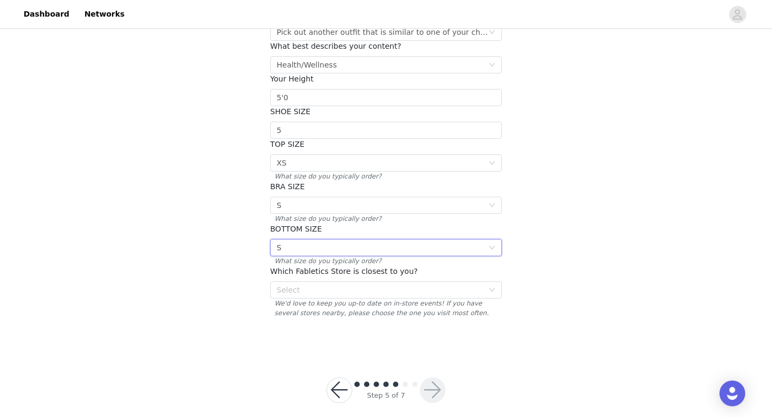
click at [272, 239] on div "Select S" at bounding box center [386, 247] width 232 height 17
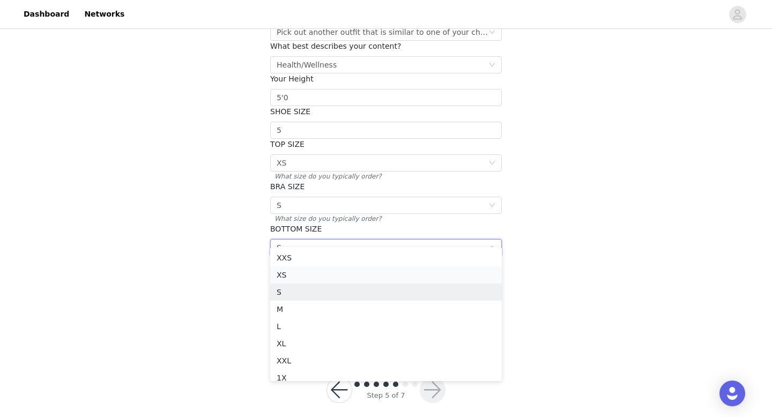
click at [292, 273] on li "XS" at bounding box center [386, 274] width 232 height 17
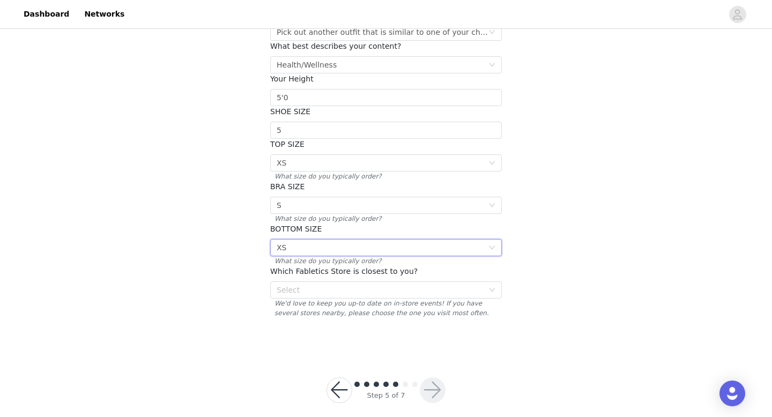
click at [281, 240] on div "XS" at bounding box center [282, 248] width 10 height 16
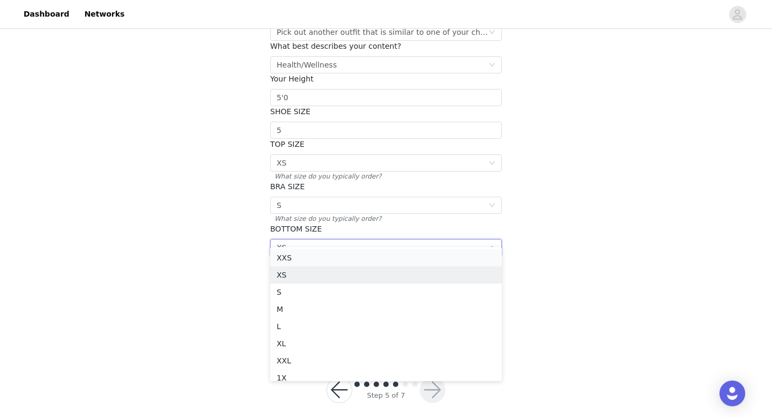
click at [285, 256] on li "XXS" at bounding box center [386, 257] width 232 height 17
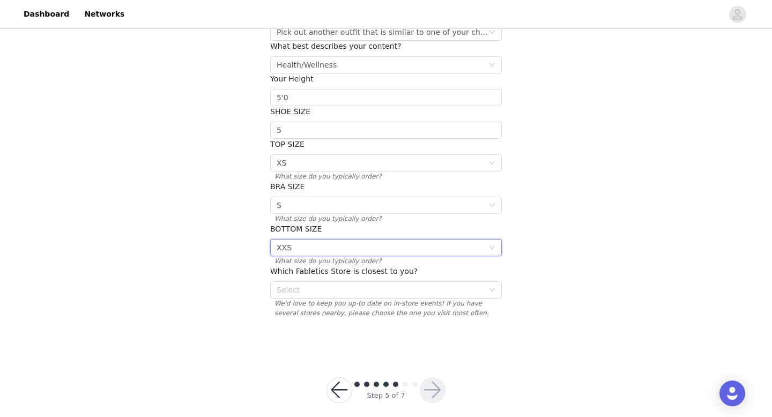
click at [237, 252] on div "STEP 5 OF 7 Additional Information Please fill in the information below Require…" at bounding box center [386, 111] width 772 height 480
click at [299, 240] on div "Select XXS" at bounding box center [383, 248] width 212 height 16
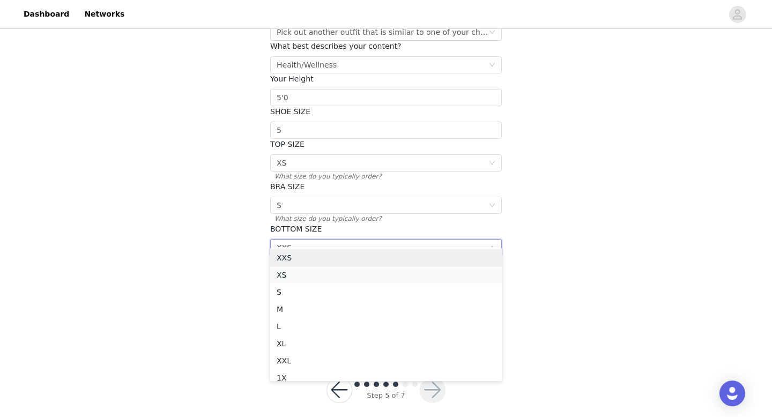
click at [290, 273] on li "XS" at bounding box center [386, 274] width 232 height 17
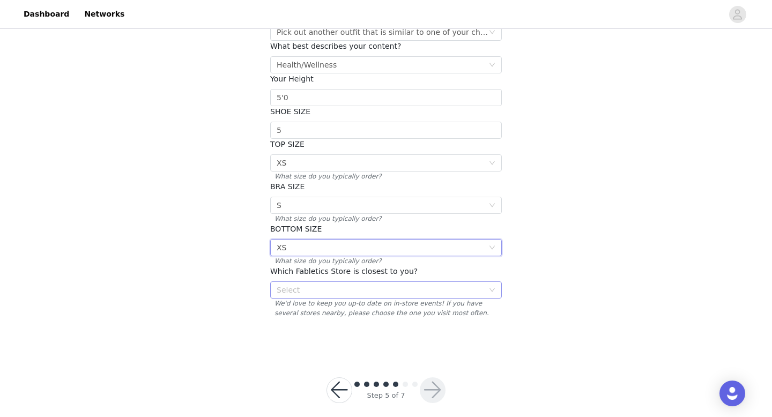
click at [296, 285] on div "Select" at bounding box center [380, 290] width 207 height 11
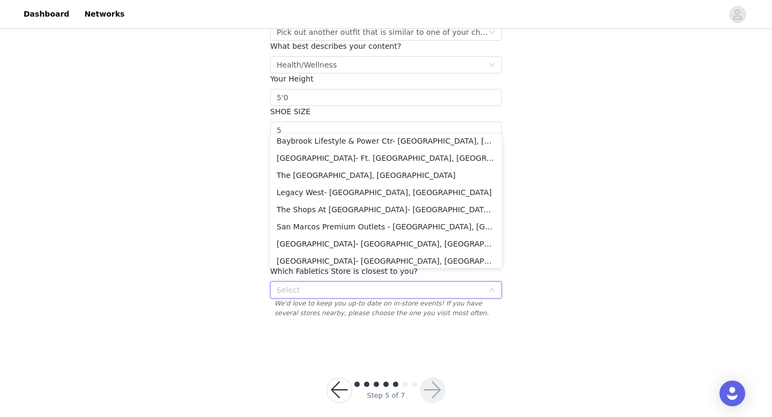
scroll to position [1626, 0]
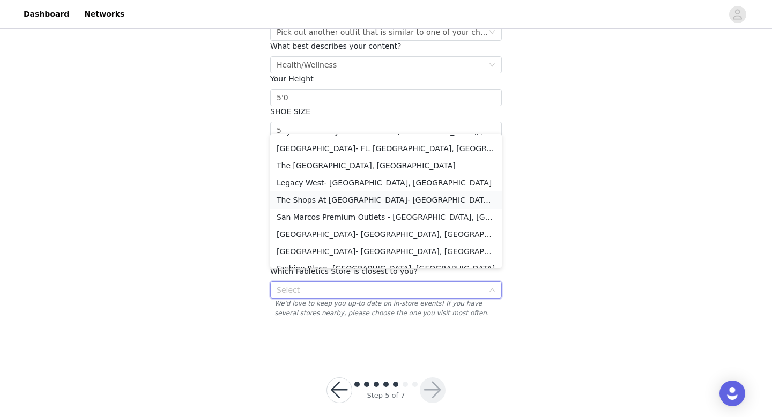
click at [338, 202] on li "The Shops At La Cantera- San Antonio, TX" at bounding box center [386, 199] width 232 height 17
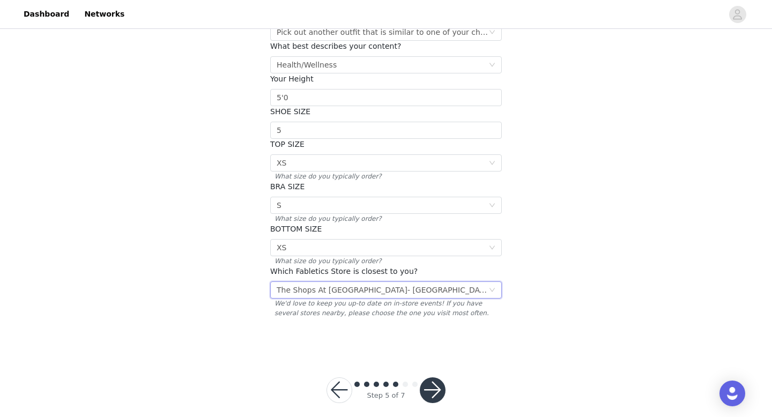
click at [426, 377] on button "button" at bounding box center [433, 390] width 26 height 26
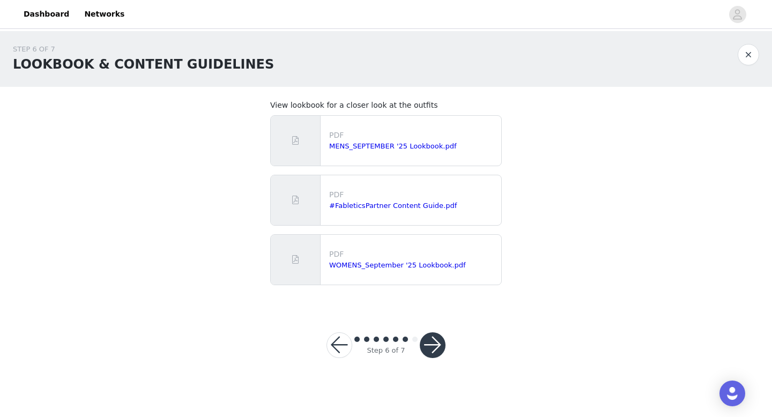
click at [430, 342] on button "button" at bounding box center [433, 345] width 26 height 26
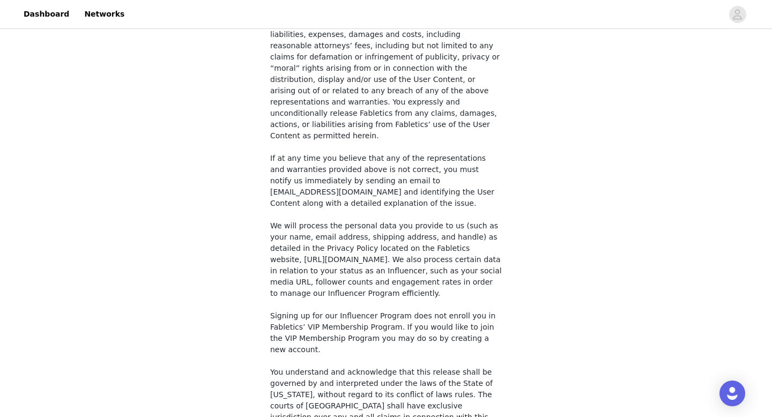
scroll to position [799, 0]
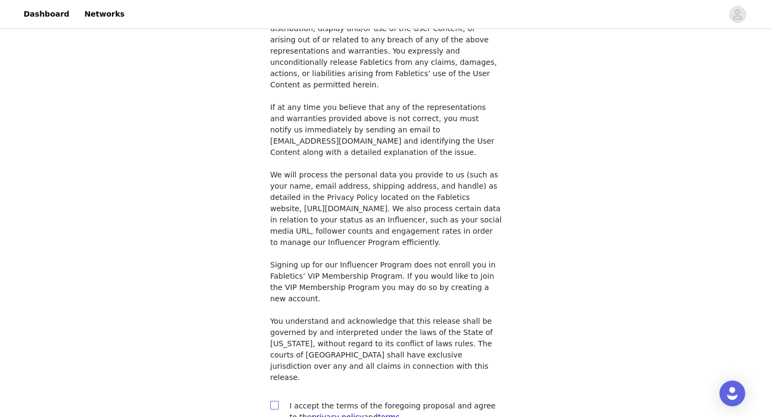
click at [274, 401] on input "checkbox" at bounding box center [274, 405] width 8 height 8
checkbox input "true"
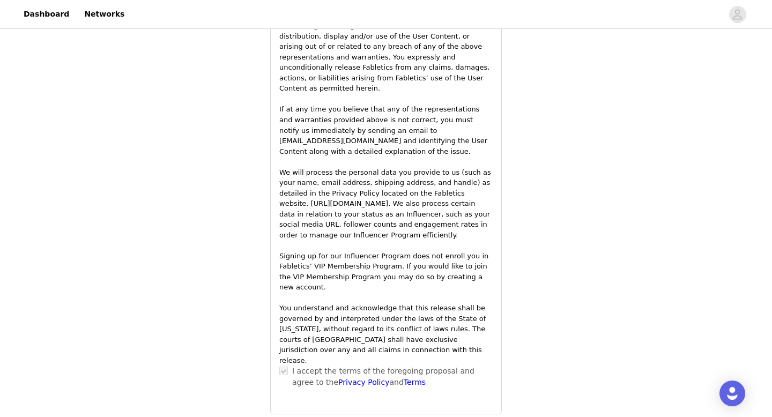
scroll to position [1569, 0]
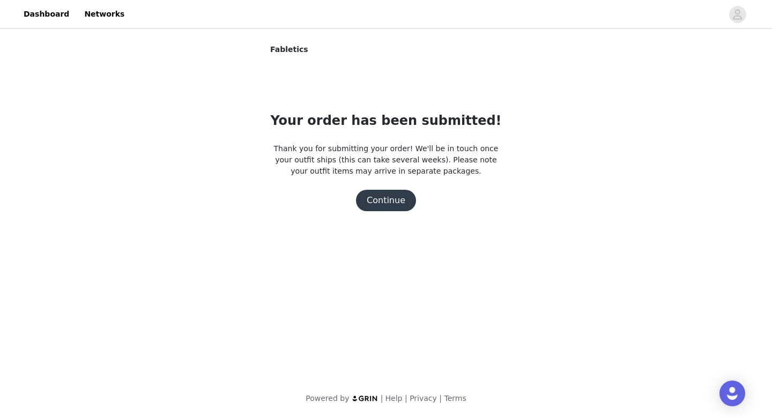
scroll to position [0, 0]
click at [401, 202] on button "Continue" at bounding box center [386, 200] width 60 height 21
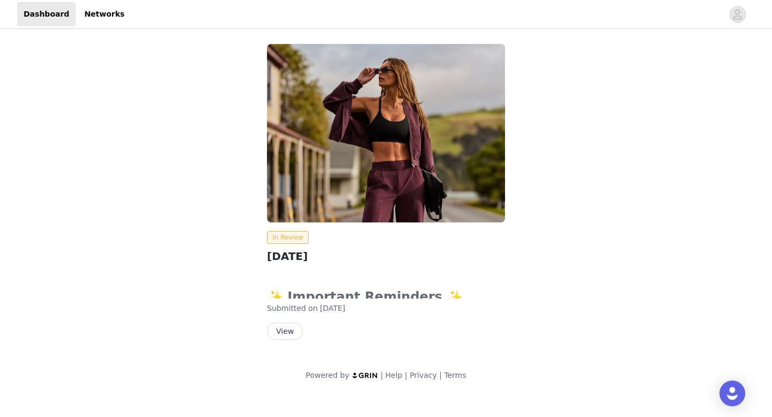
click at [291, 329] on button "View" at bounding box center [285, 331] width 36 height 17
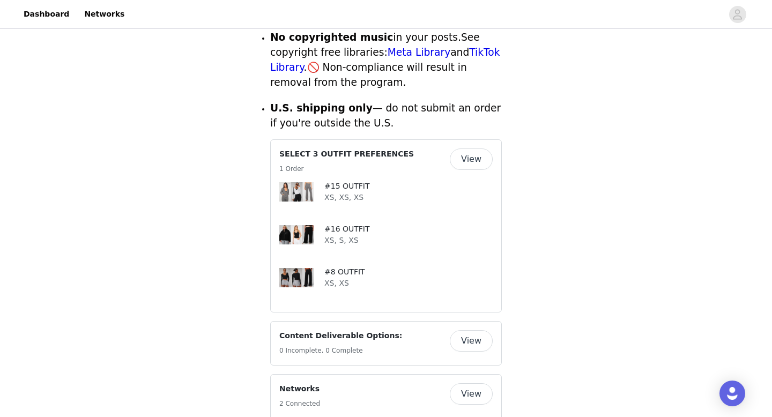
scroll to position [491, 0]
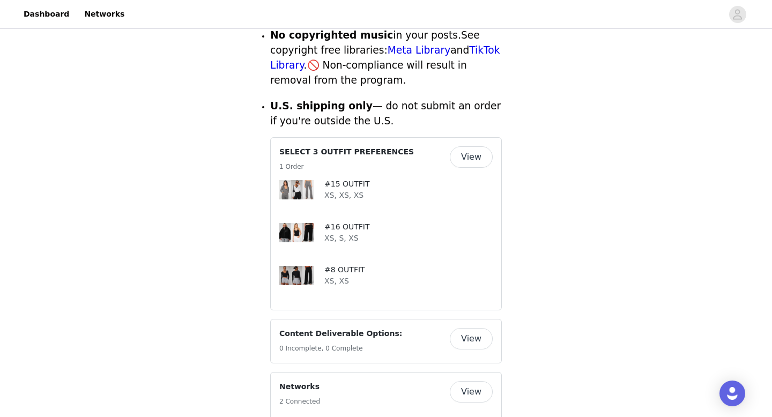
click at [474, 146] on button "View" at bounding box center [471, 156] width 43 height 21
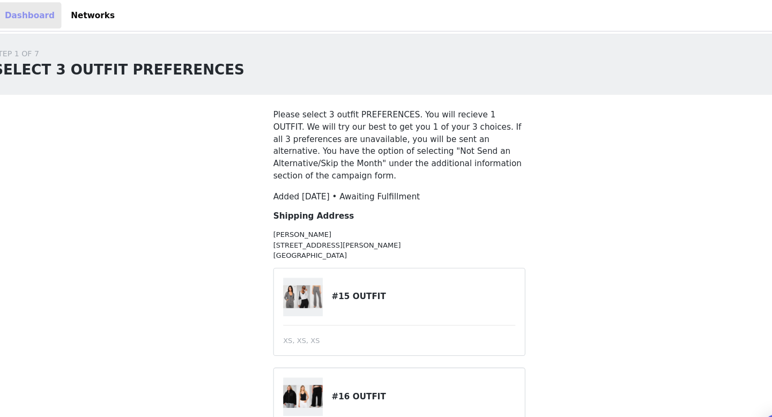
click at [41, 19] on link "Dashboard" at bounding box center [46, 14] width 58 height 24
